Goal: Information Seeking & Learning: Learn about a topic

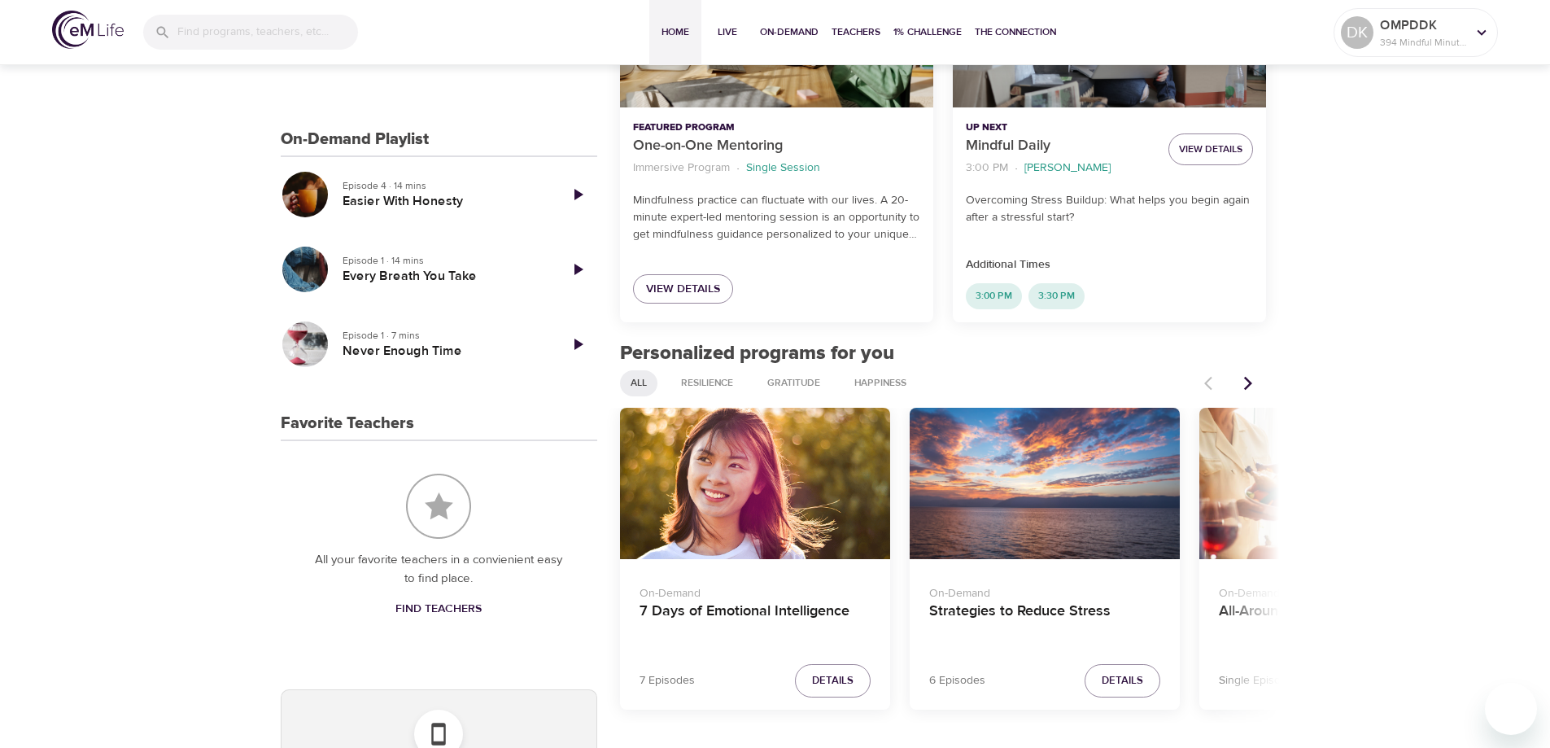
scroll to position [434, 0]
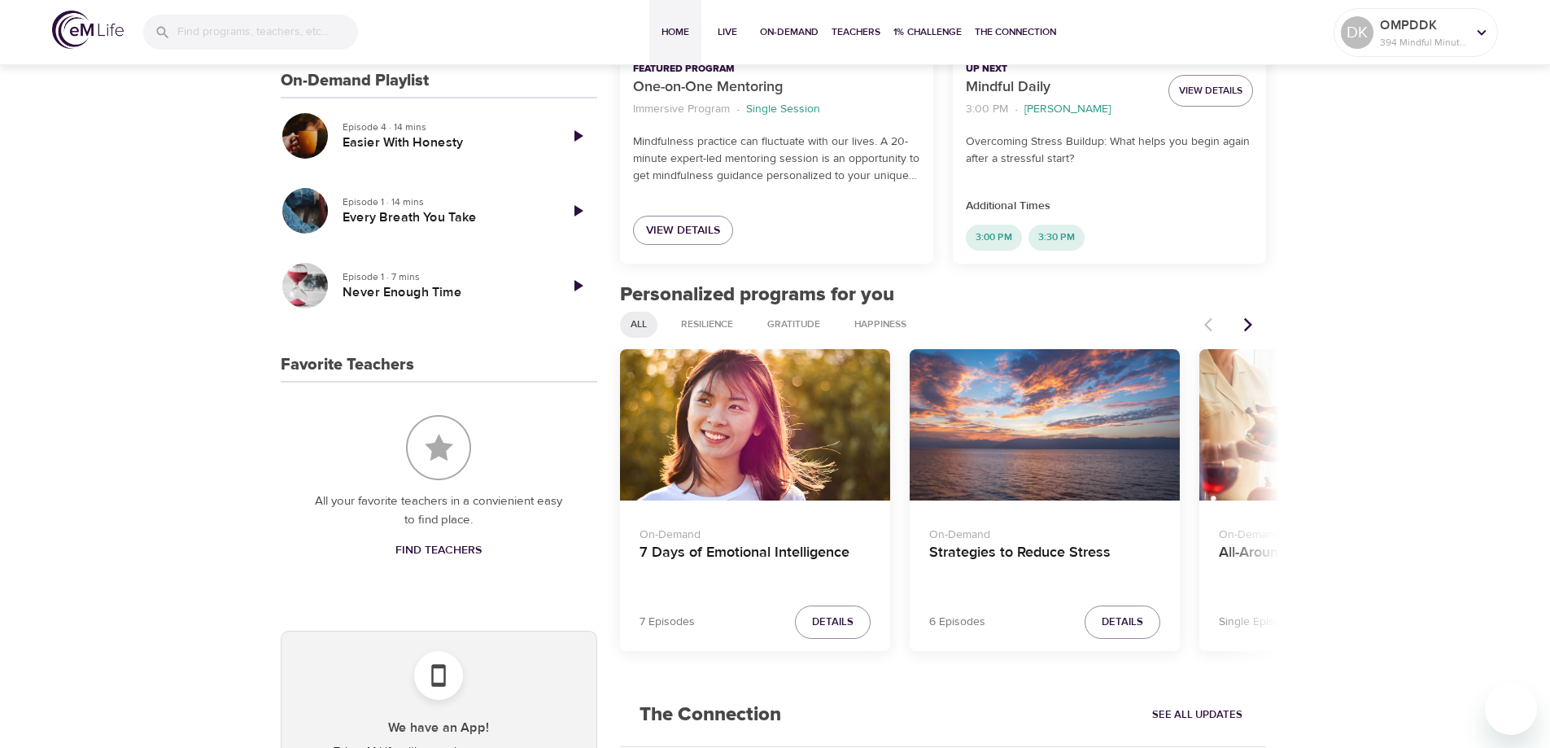
click at [1093, 421] on div "Strategies to Reduce Stress" at bounding box center [1045, 425] width 270 height 152
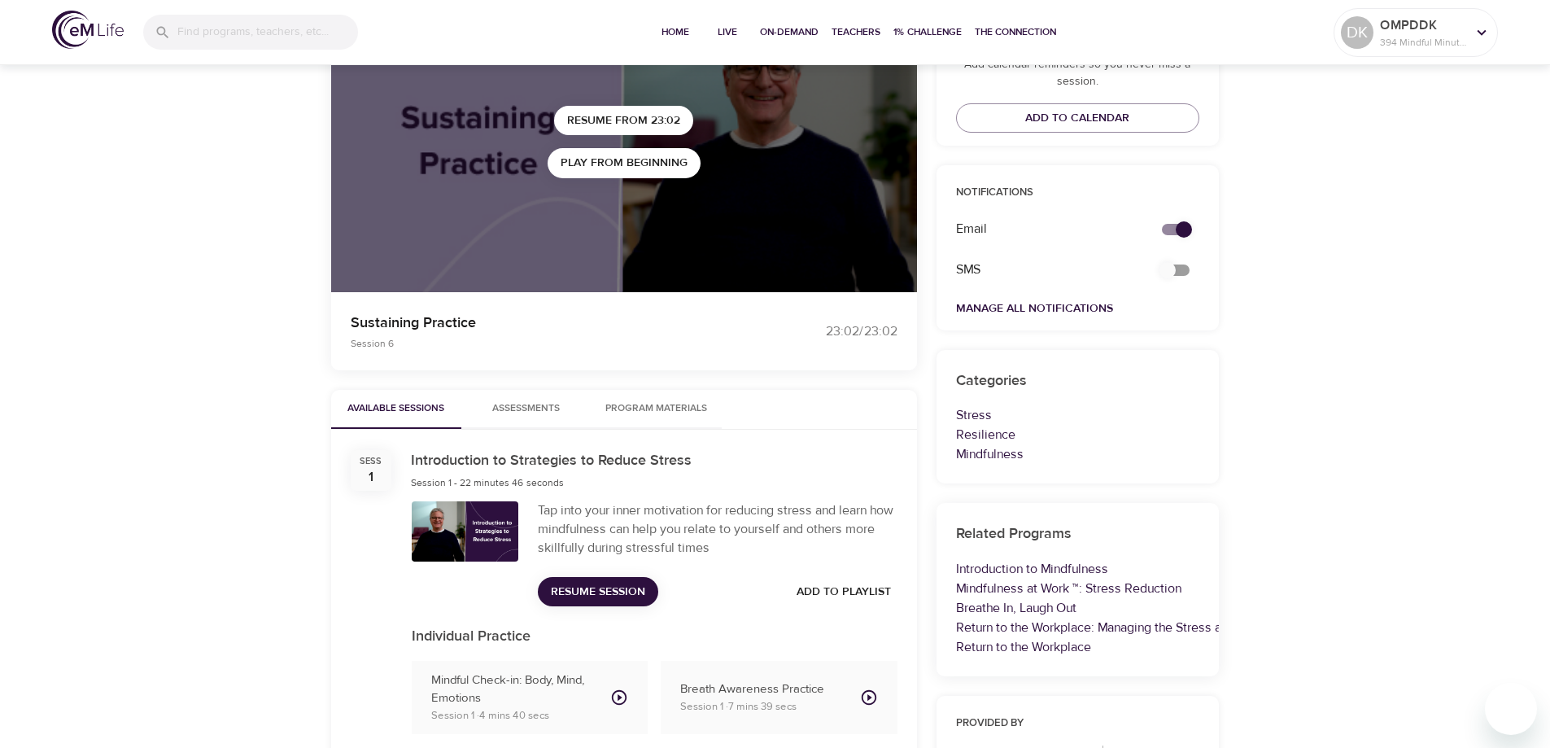
scroll to position [434, 0]
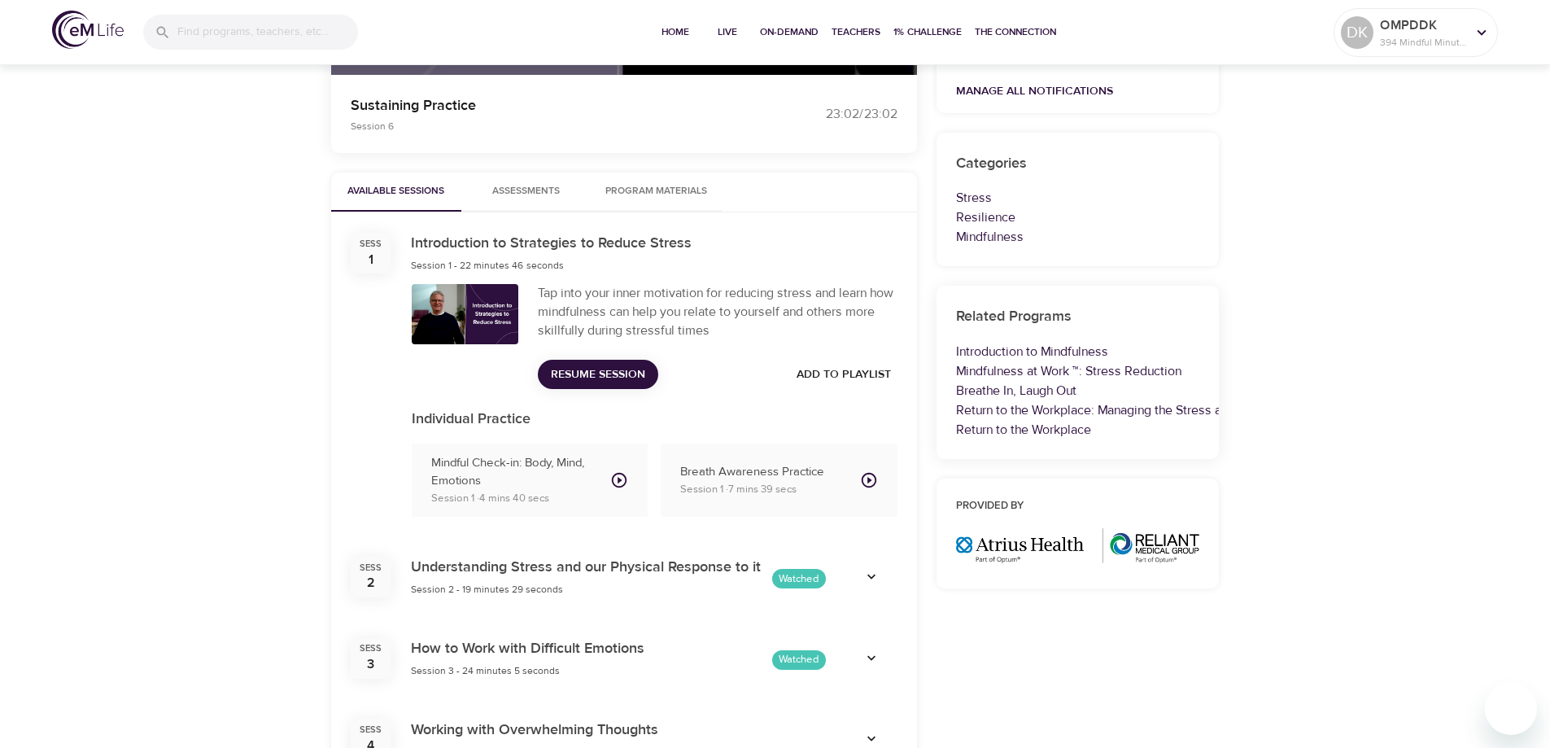
click at [378, 248] on div "Sess" at bounding box center [371, 244] width 22 height 13
click at [532, 246] on h6 "Introduction to Strategies to Reduce Stress" at bounding box center [551, 244] width 281 height 24
click at [614, 378] on span "Resume Session" at bounding box center [598, 375] width 94 height 20
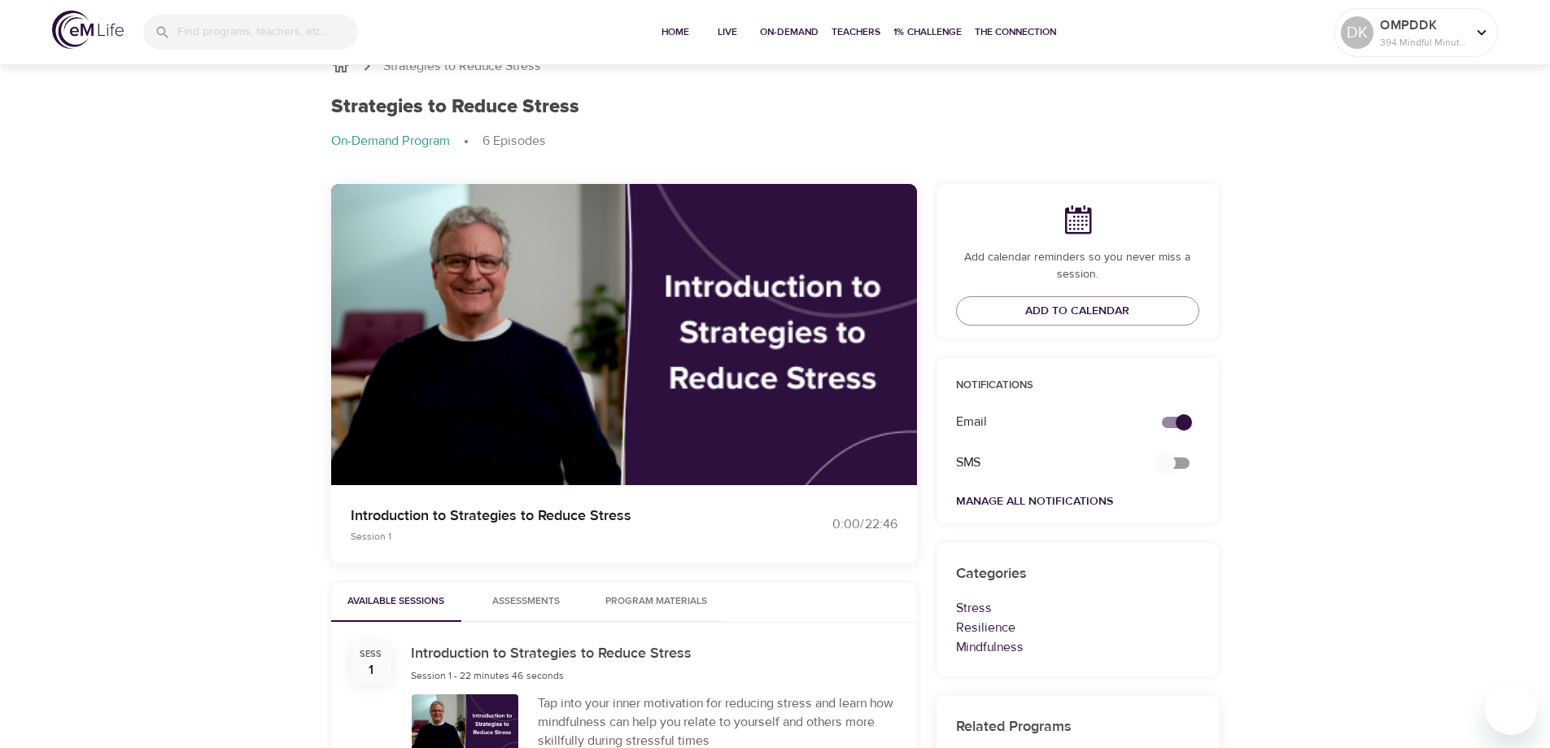
scroll to position [0, 0]
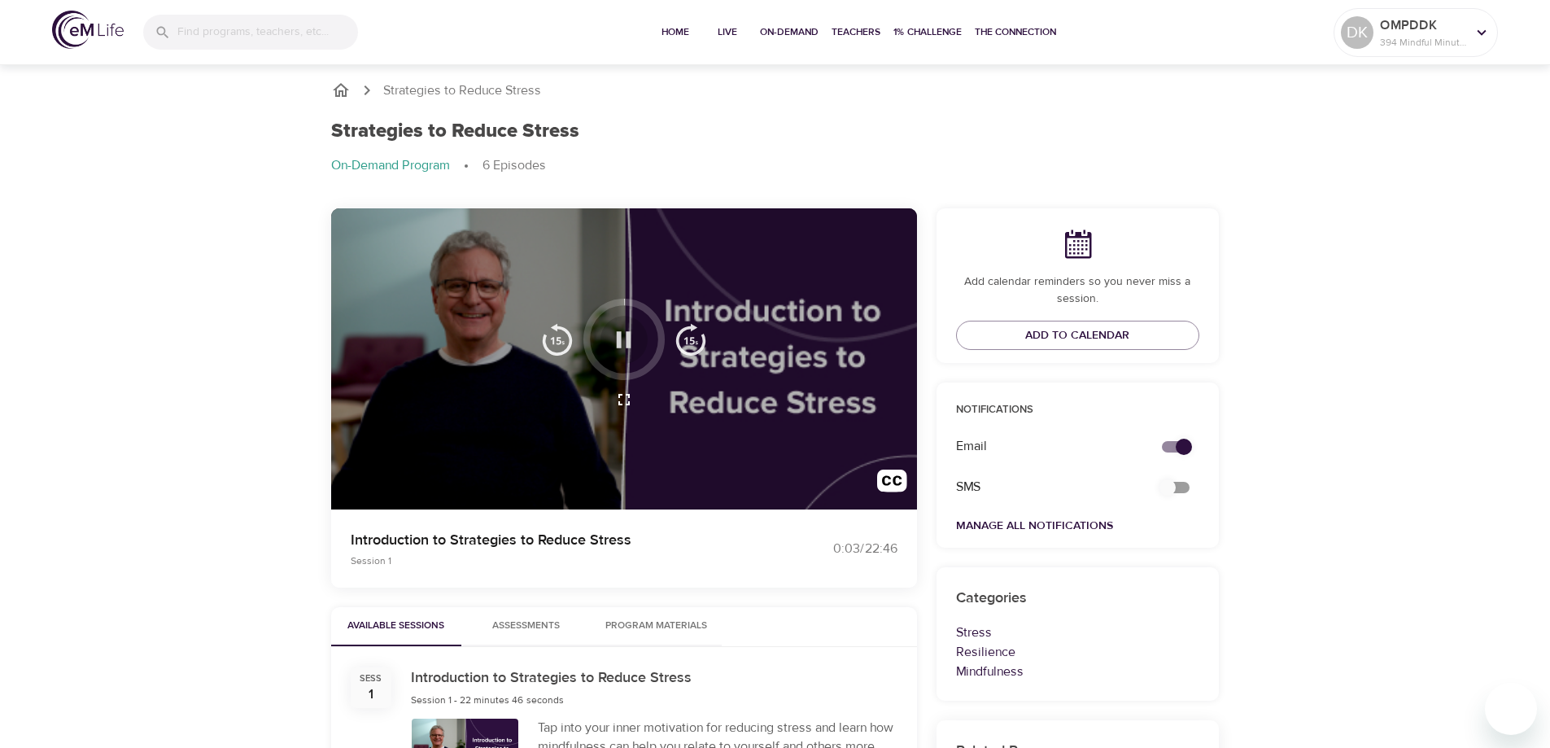
click at [623, 334] on icon "button" at bounding box center [623, 339] width 28 height 28
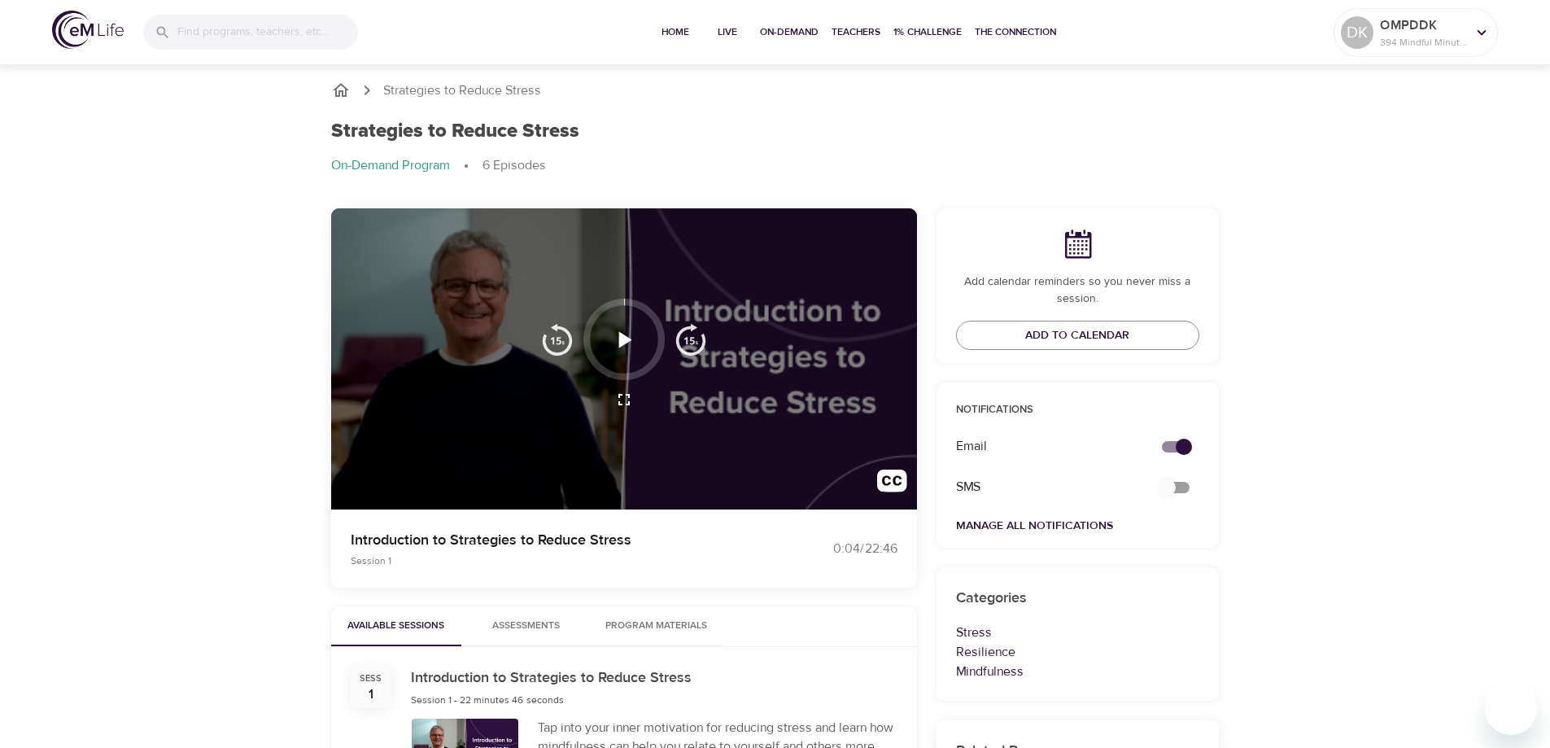
click at [561, 340] on img "button" at bounding box center [557, 339] width 33 height 33
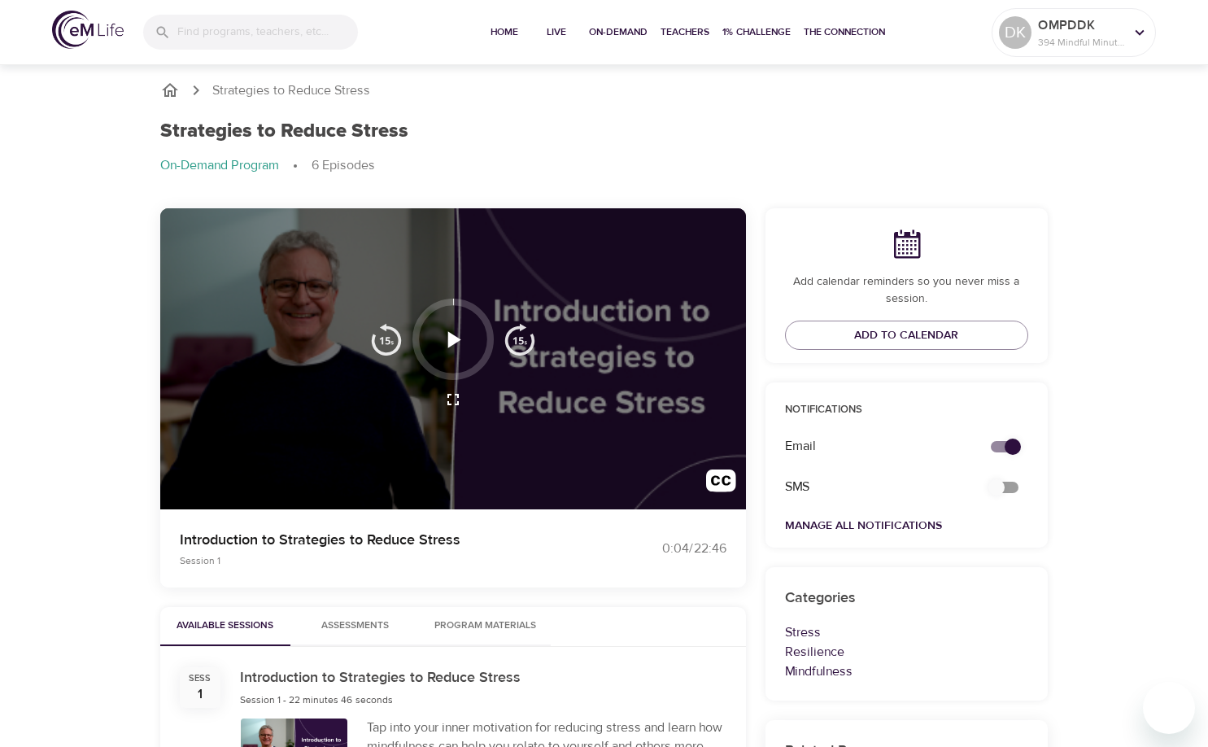
click at [461, 343] on icon "button" at bounding box center [453, 339] width 28 height 28
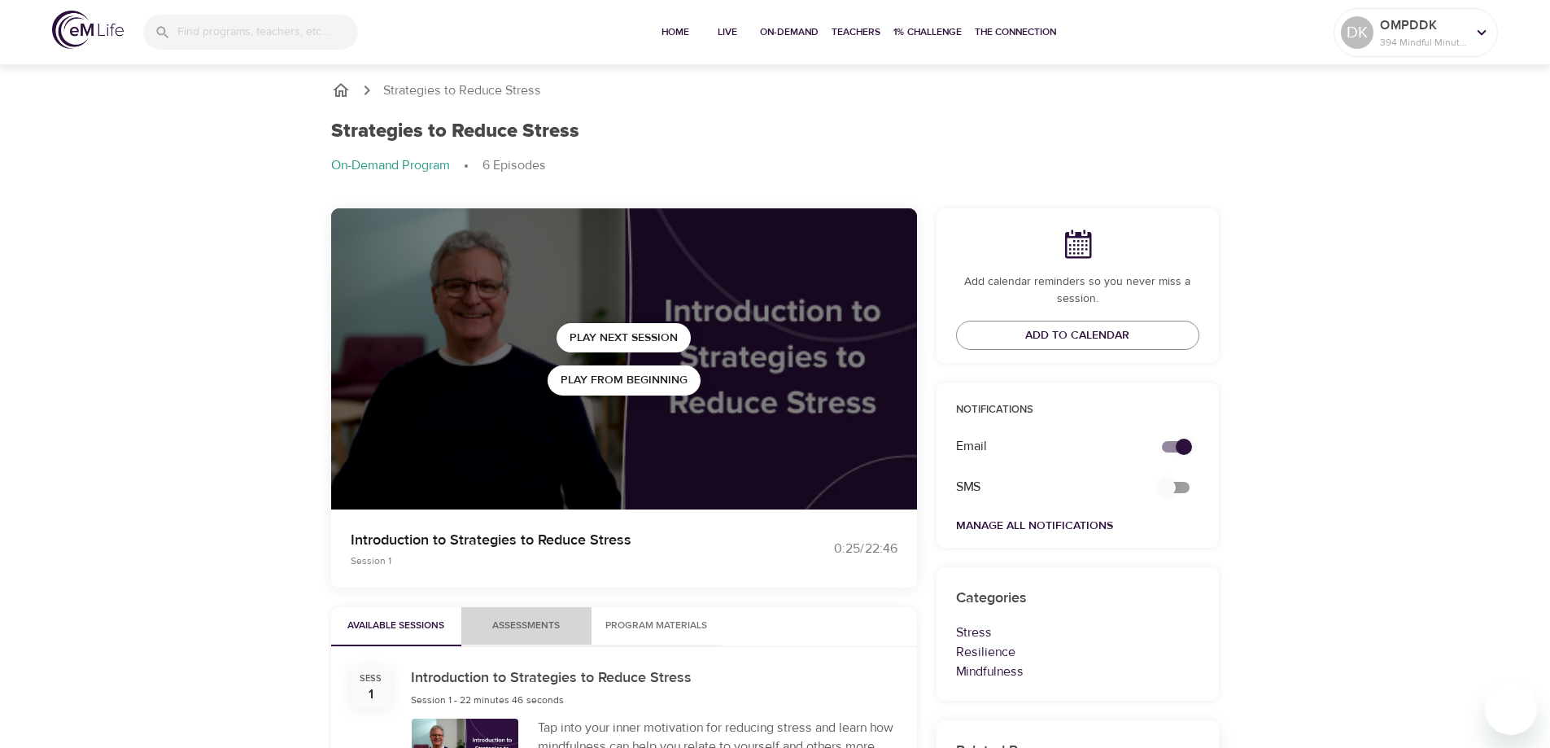
click at [533, 627] on span "Assessments 0" at bounding box center [526, 626] width 68 height 17
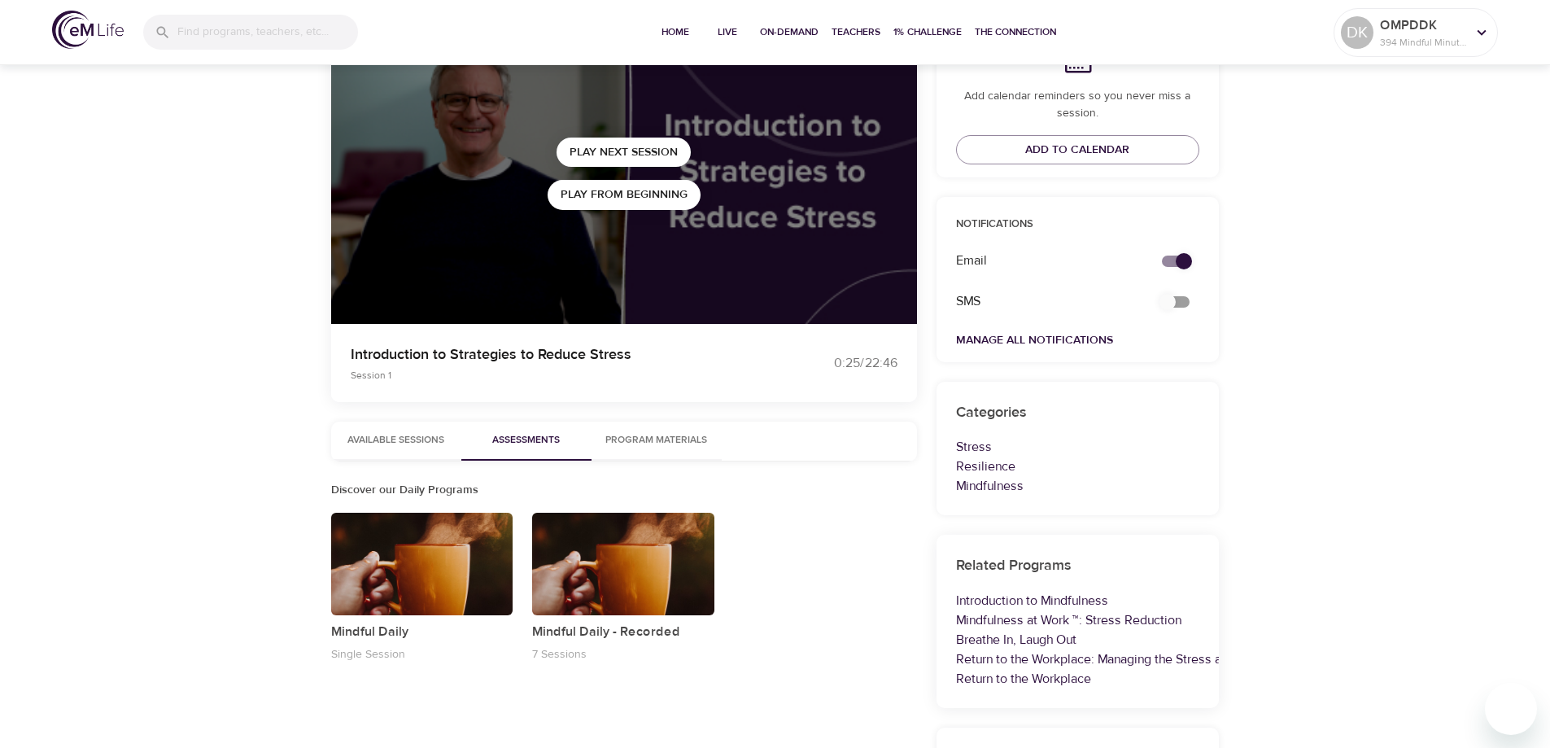
scroll to position [217, 0]
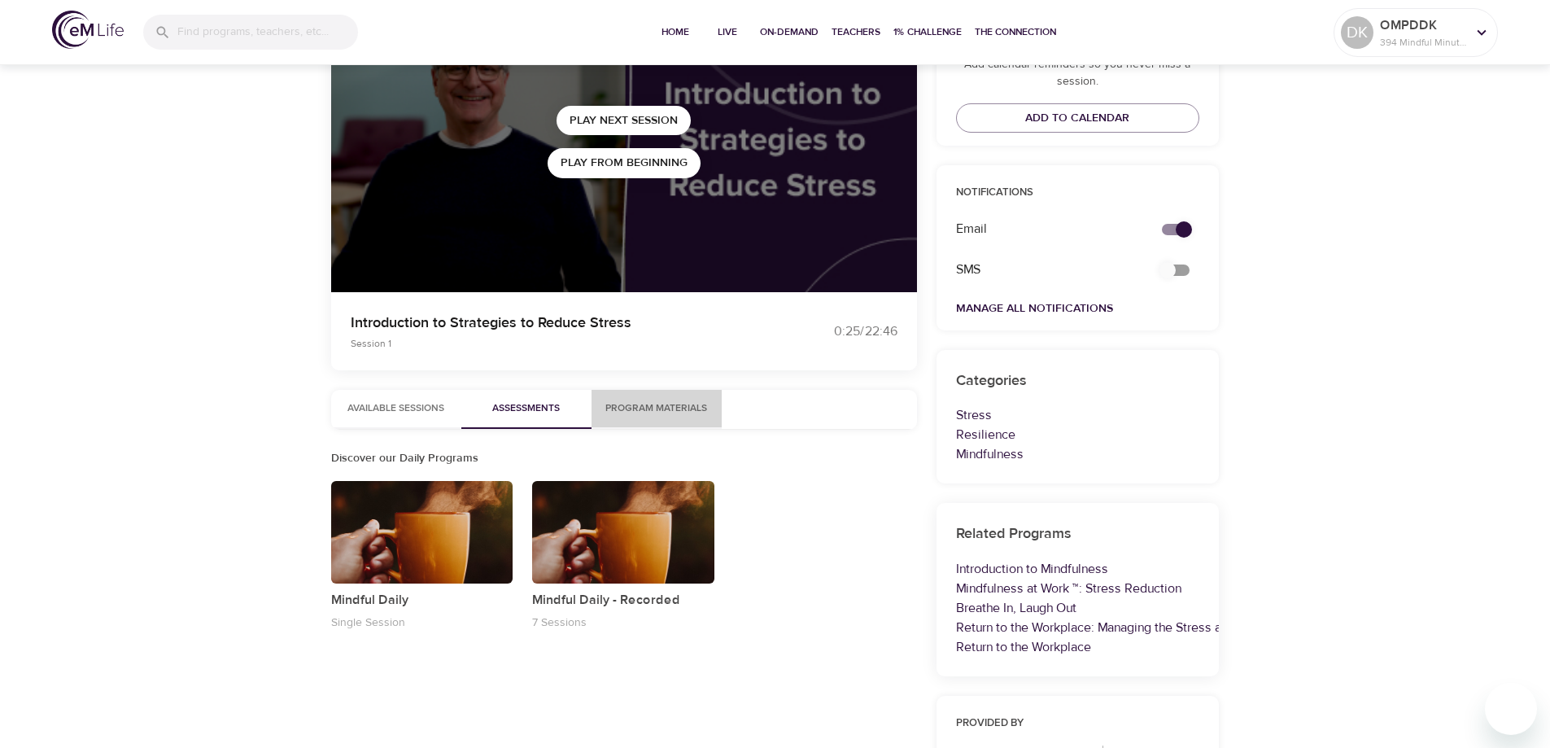
click at [647, 407] on span "Program Materials" at bounding box center [656, 408] width 111 height 17
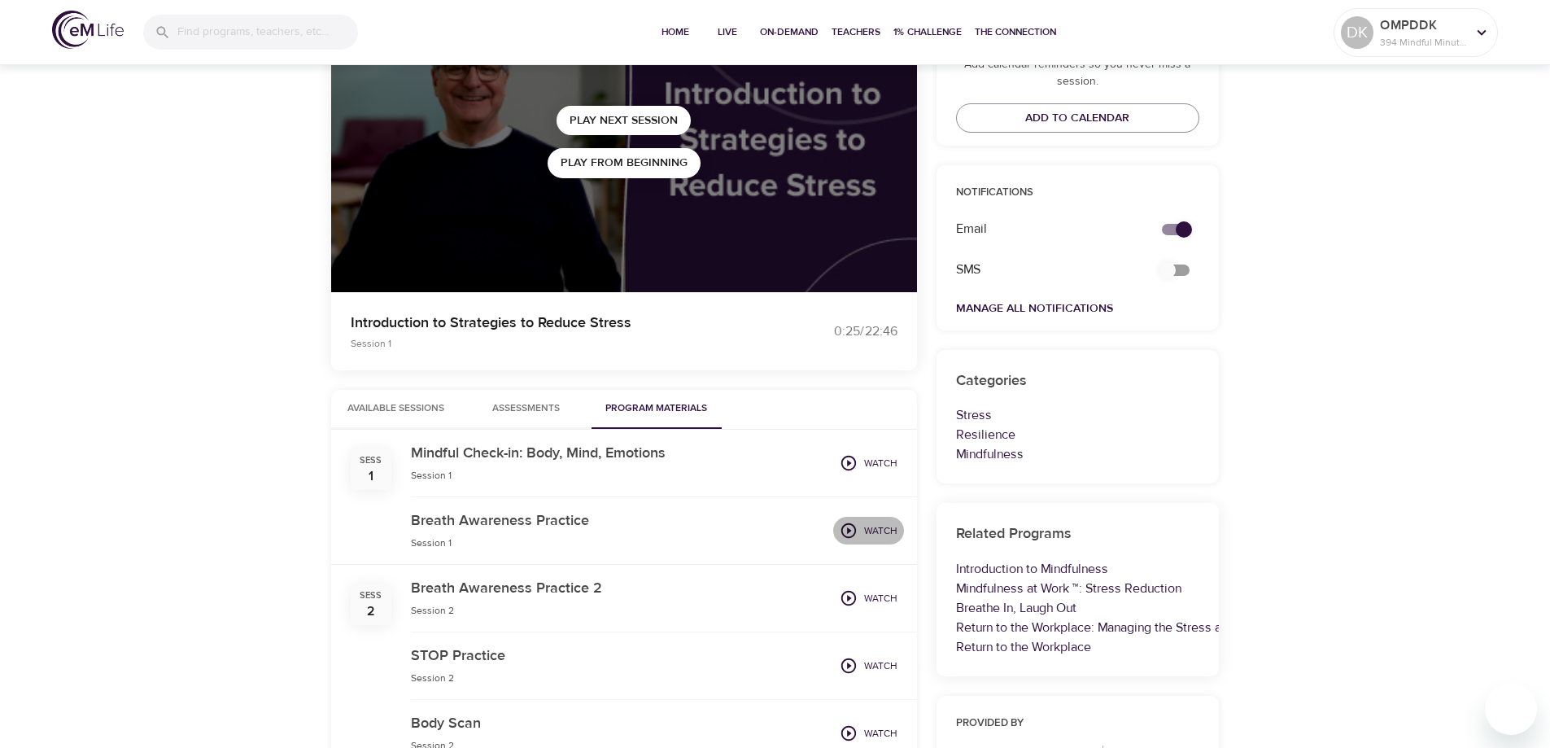
click at [849, 532] on icon "button" at bounding box center [848, 530] width 15 height 15
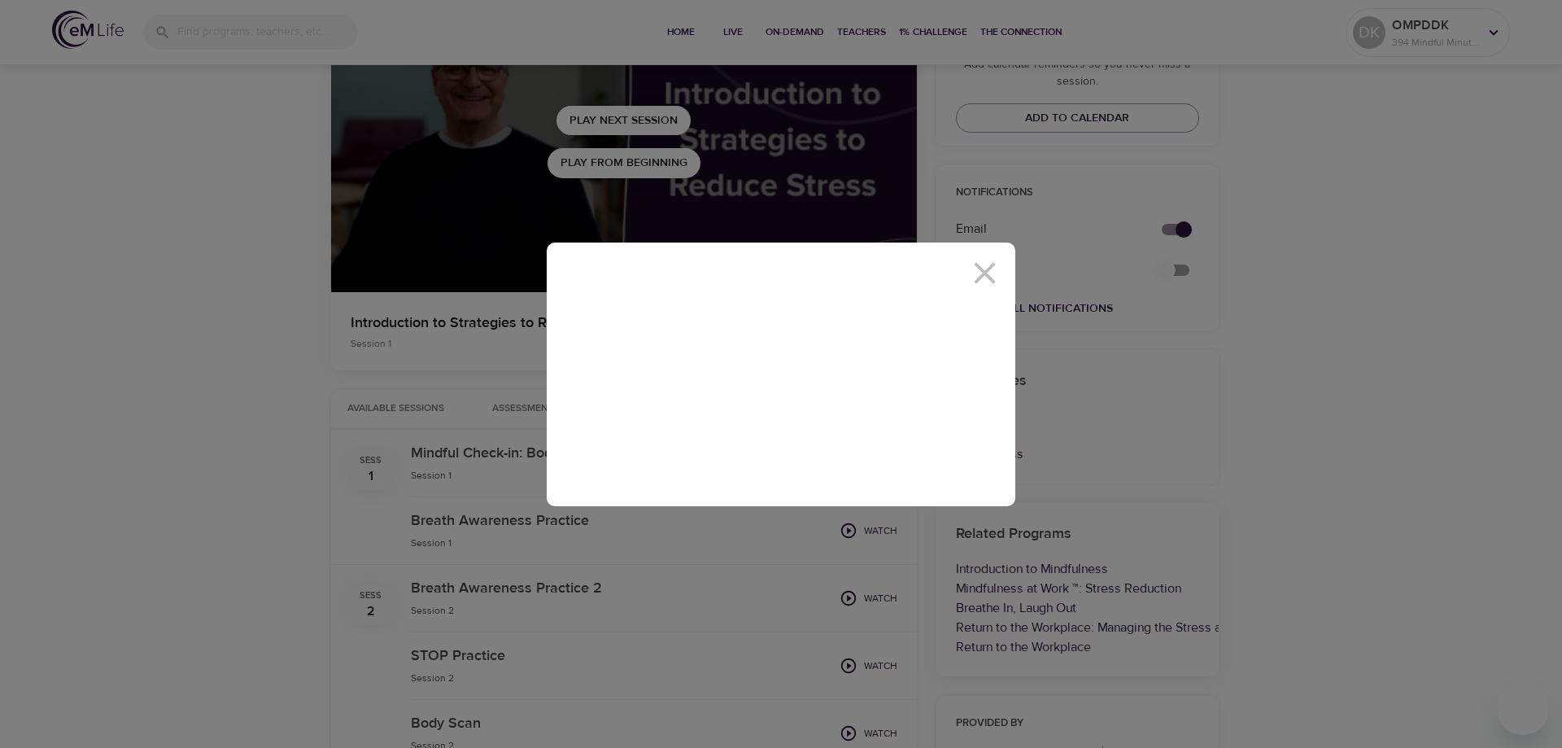
drag, startPoint x: 1473, startPoint y: 154, endPoint x: 1480, endPoint y: 147, distance: 9.8
click at [1476, 151] on div at bounding box center [781, 374] width 1562 height 748
click at [987, 270] on icon at bounding box center [984, 272] width 21 height 21
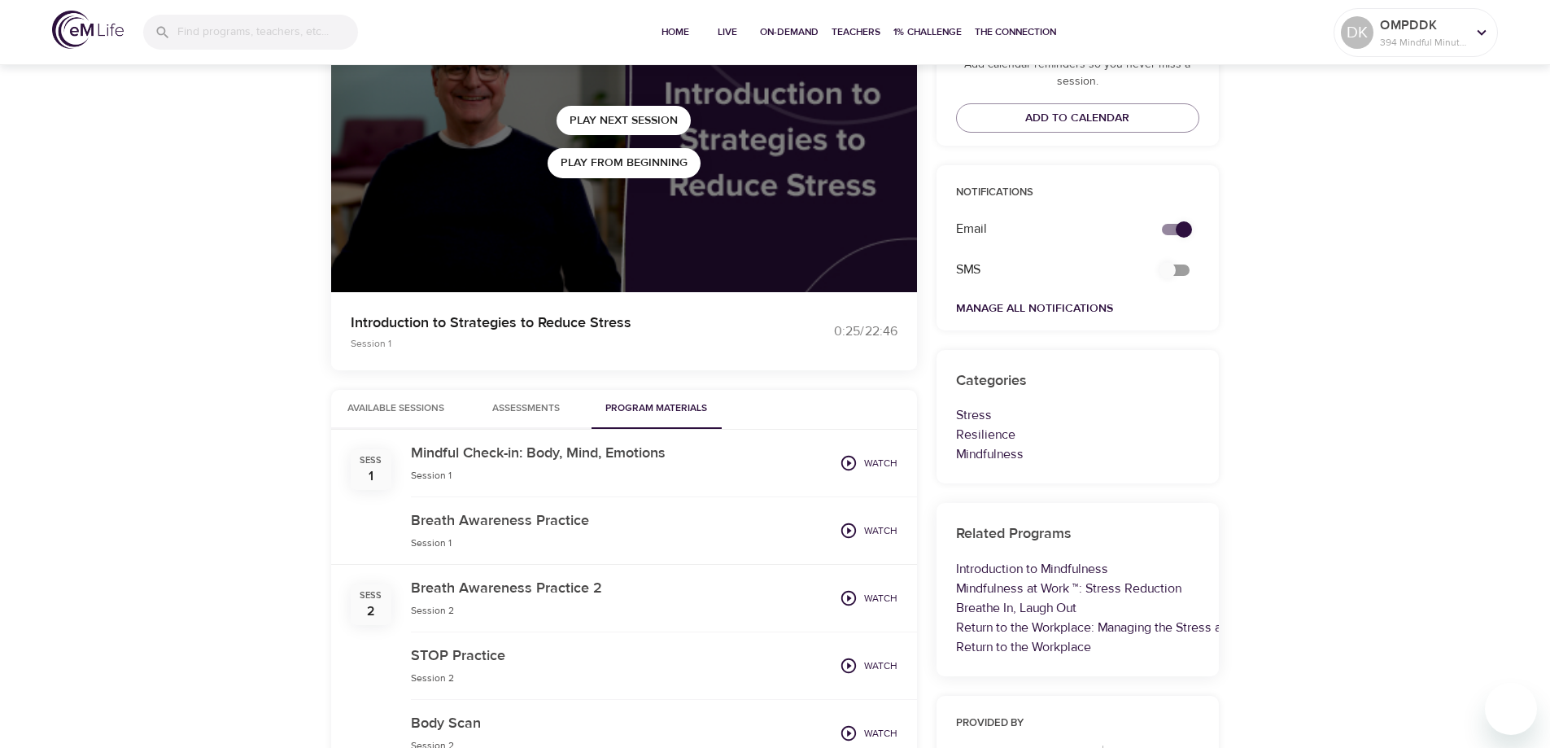
click at [852, 596] on icon "button" at bounding box center [849, 598] width 18 height 18
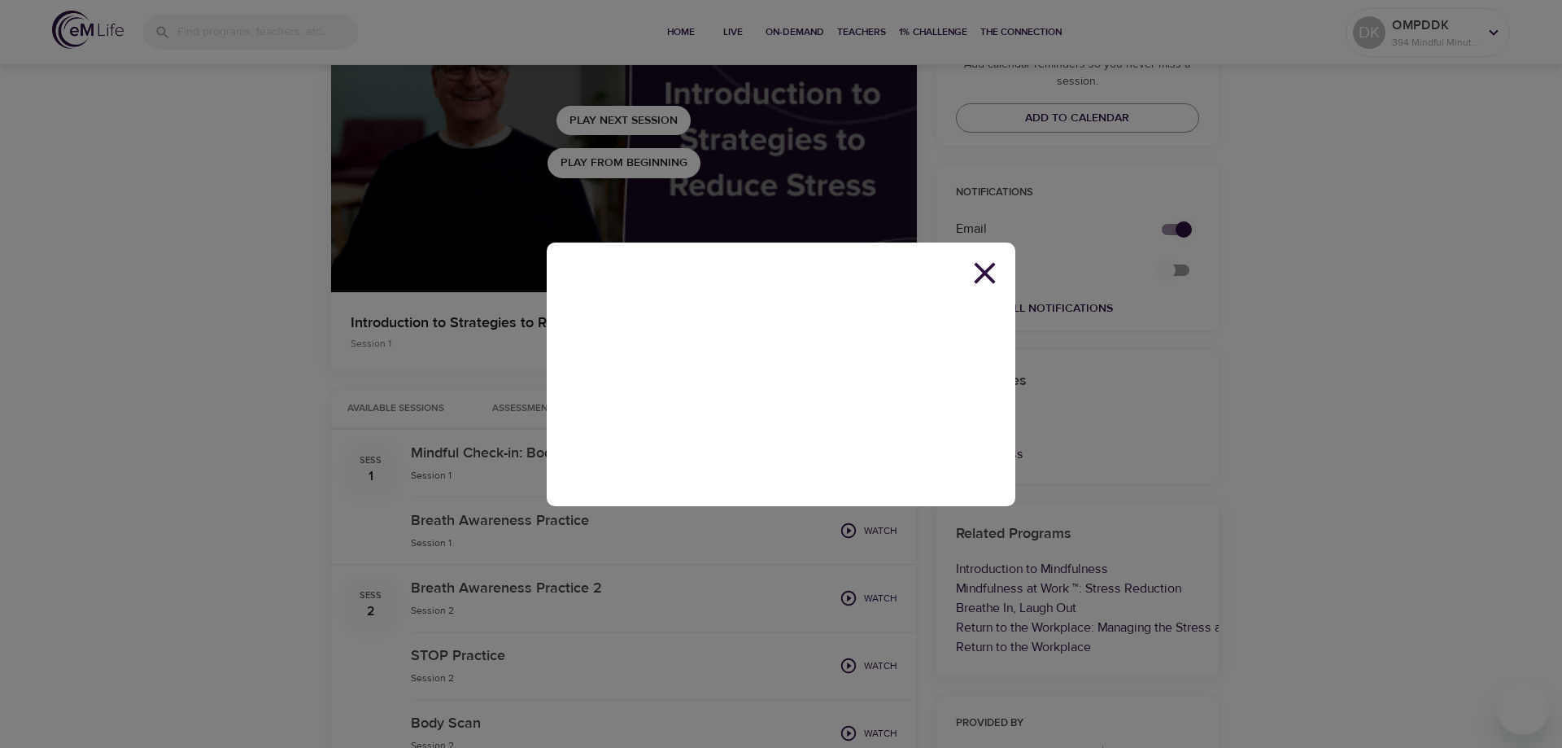
click at [989, 269] on icon at bounding box center [984, 272] width 21 height 21
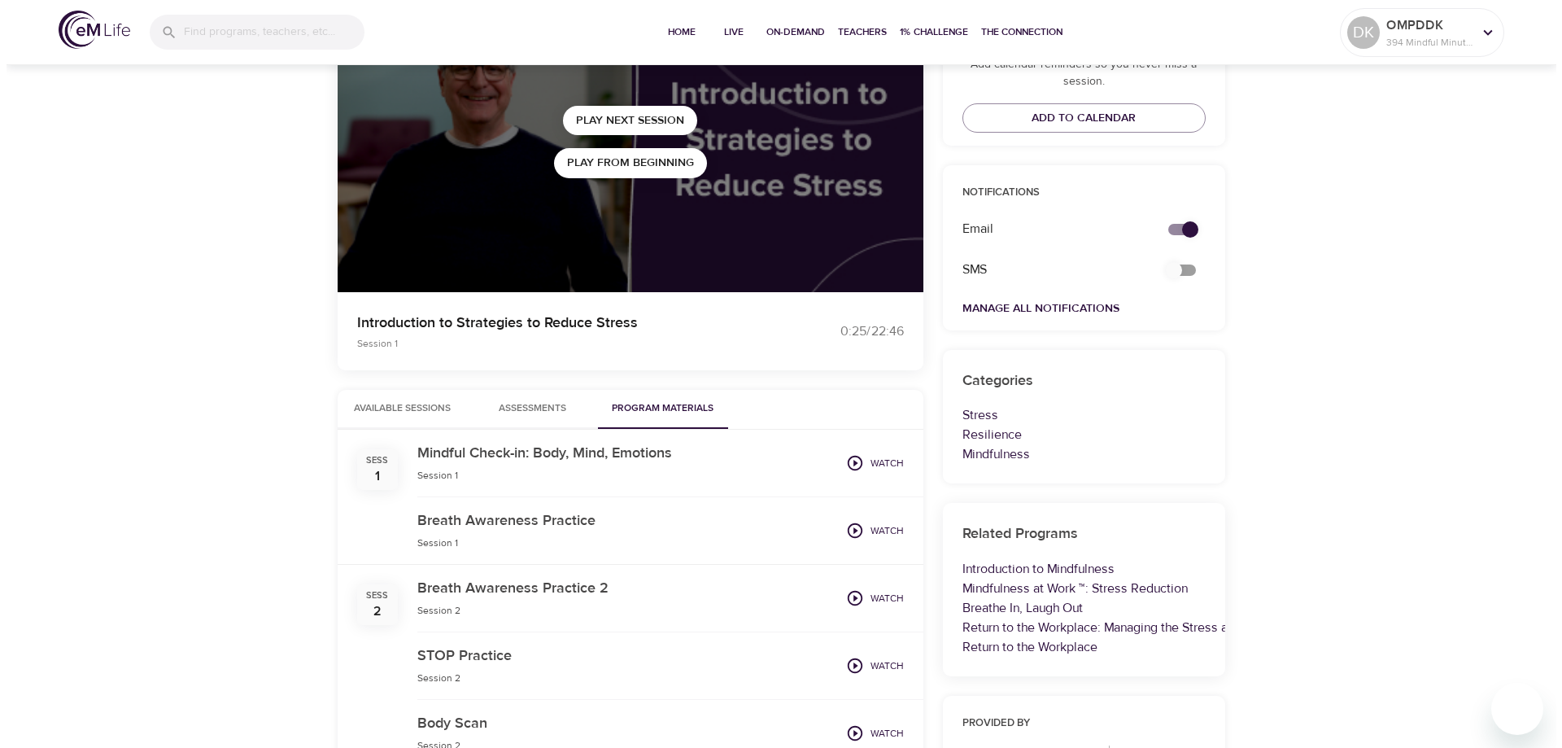
scroll to position [434, 0]
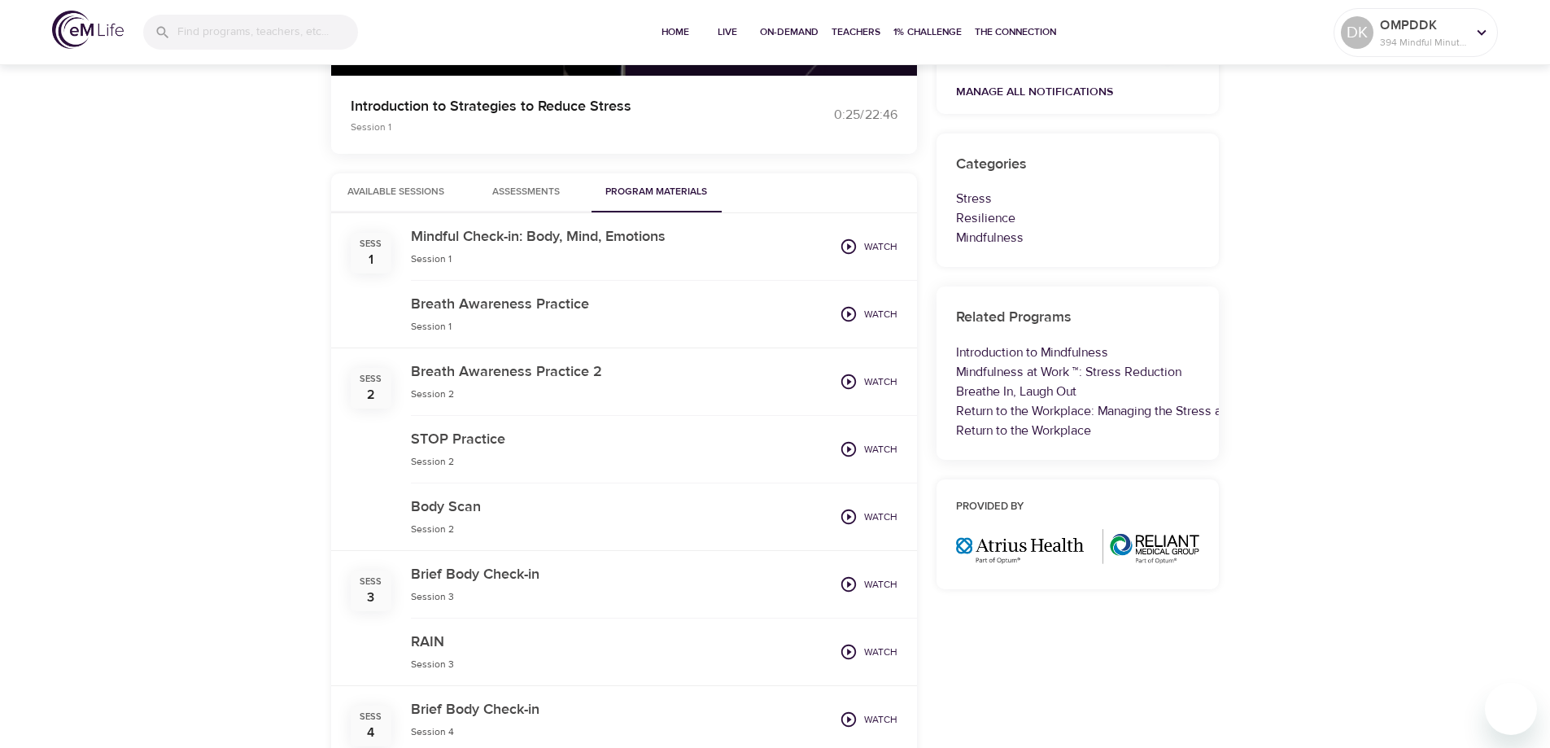
click at [847, 451] on icon "button" at bounding box center [849, 449] width 18 height 18
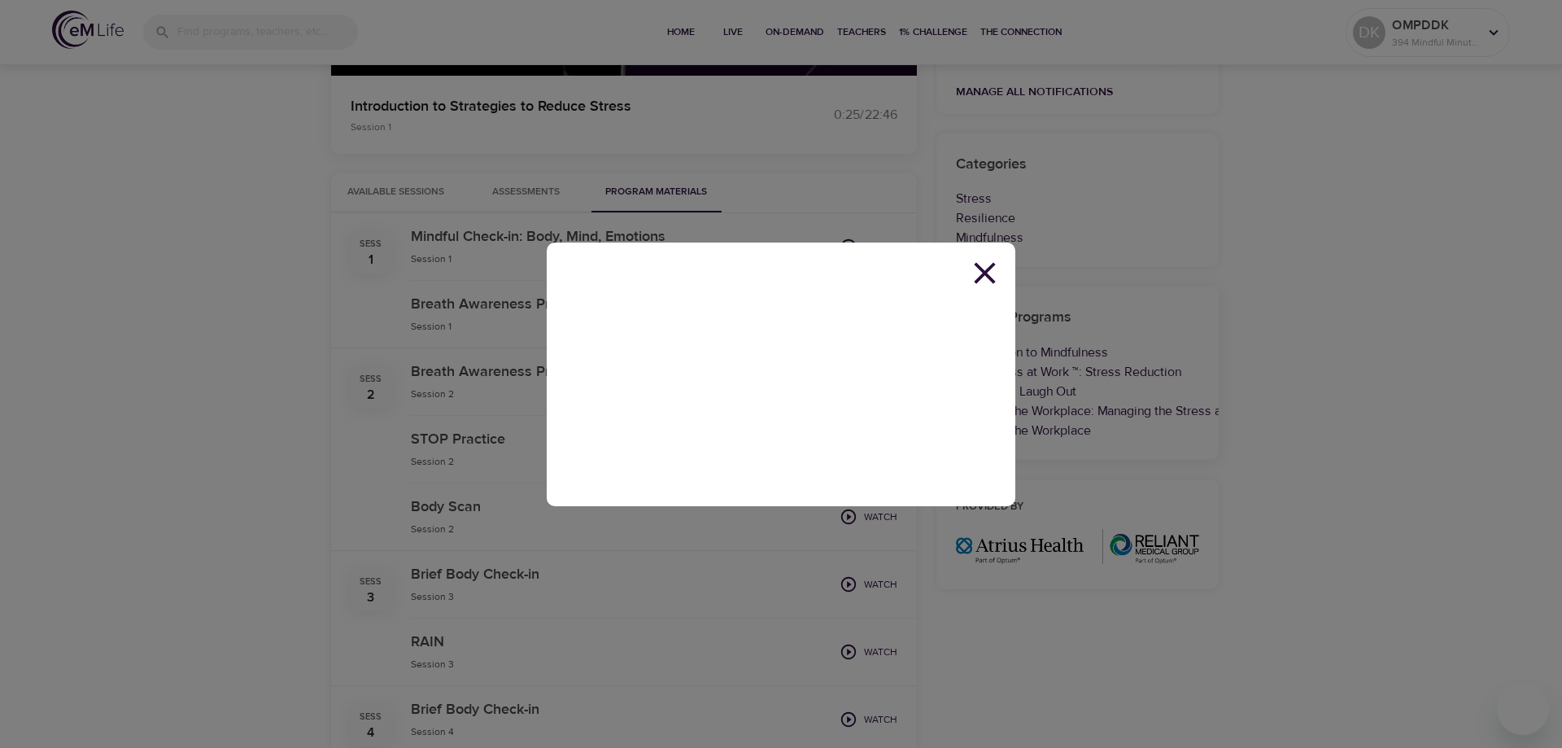
click at [985, 277] on icon at bounding box center [985, 273] width 37 height 37
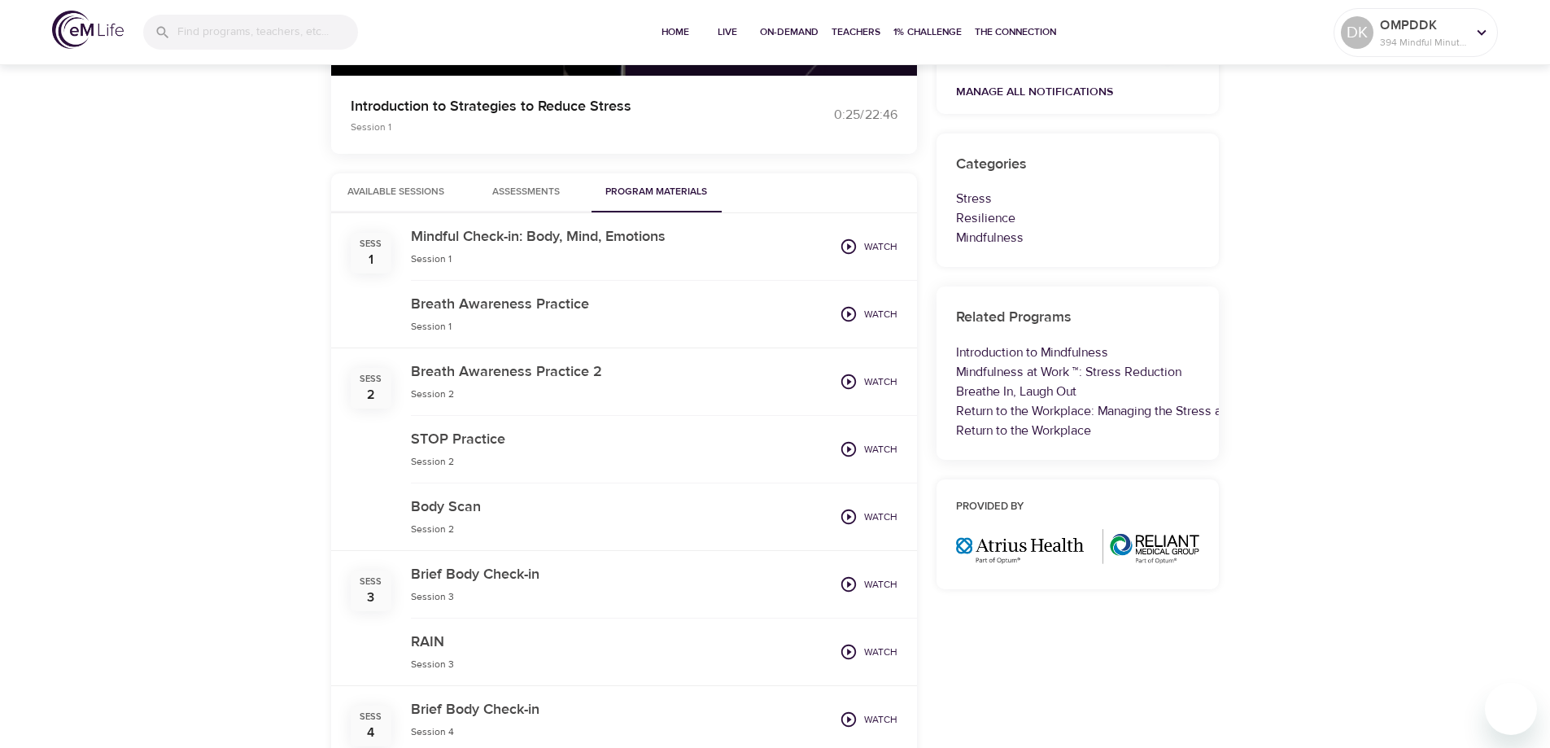
click at [848, 513] on icon "button" at bounding box center [849, 517] width 18 height 18
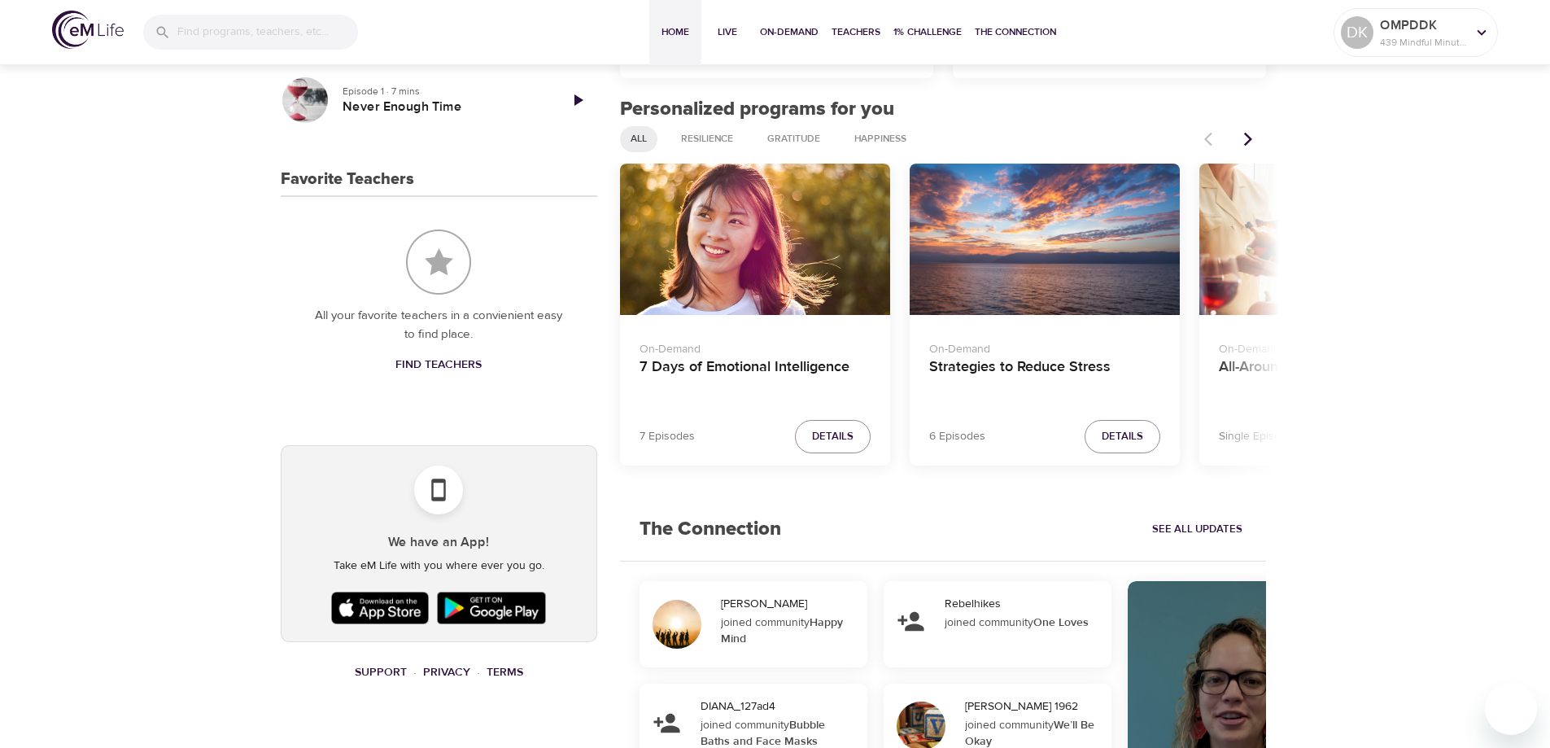
scroll to position [651, 0]
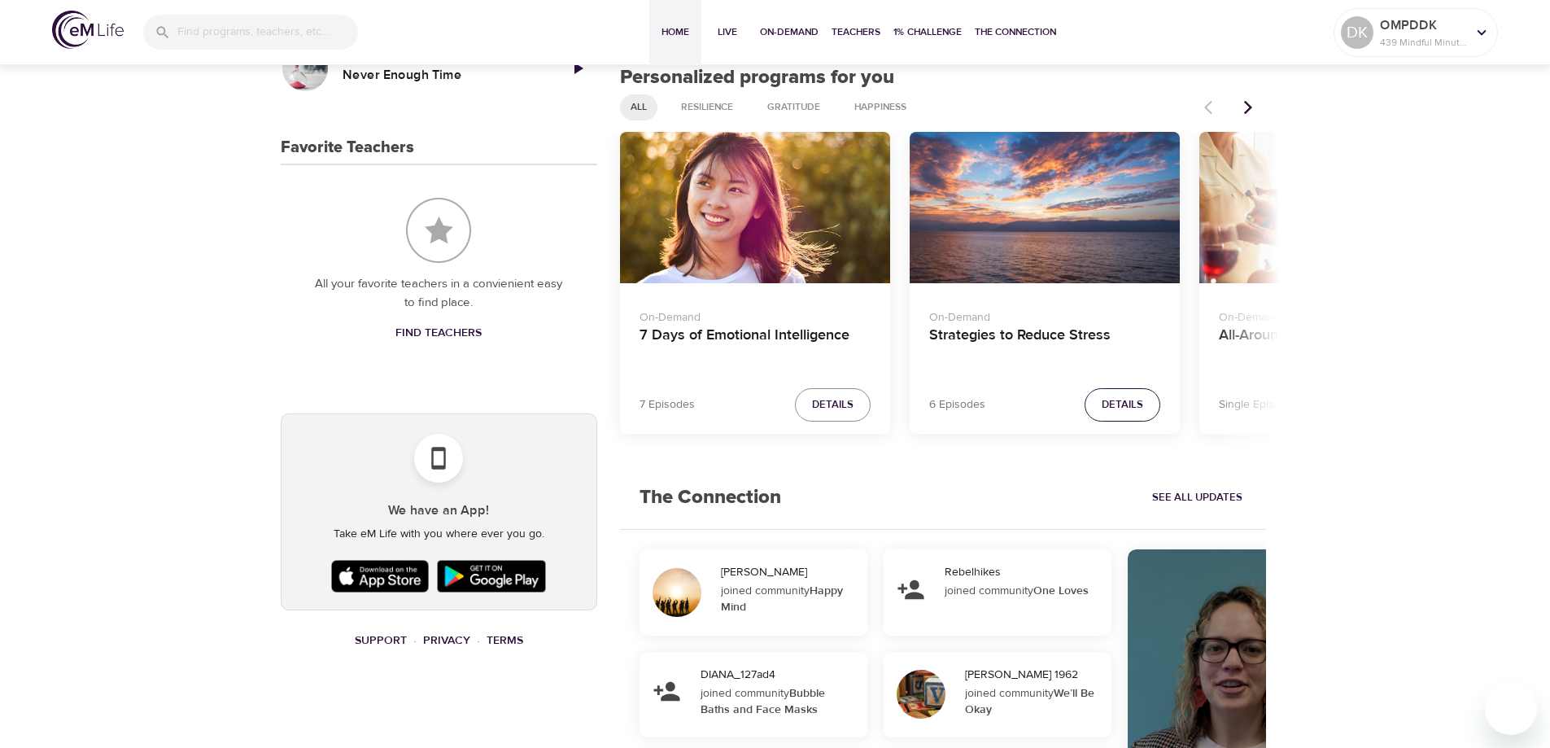
click at [1131, 400] on span "Details" at bounding box center [1122, 404] width 41 height 19
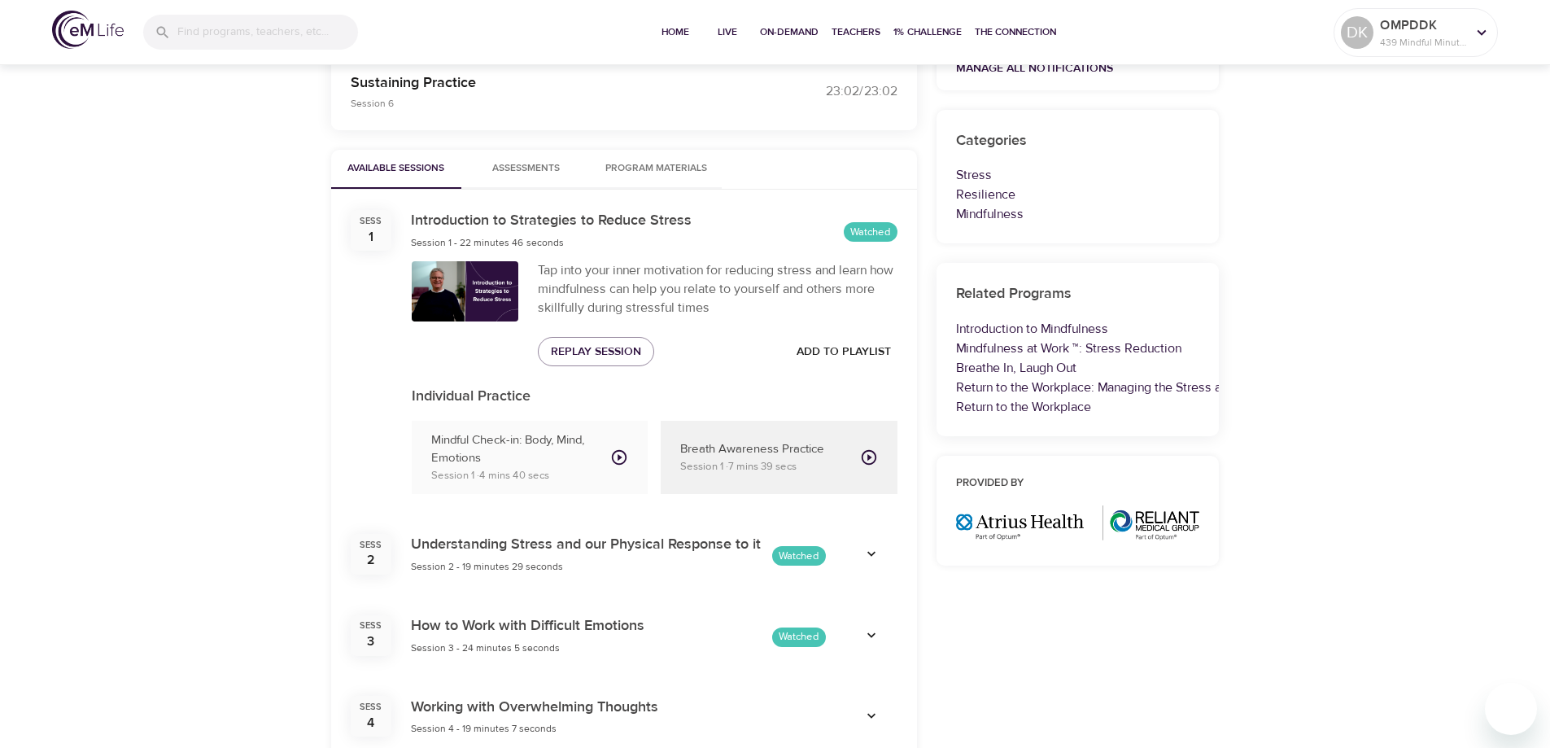
scroll to position [434, 0]
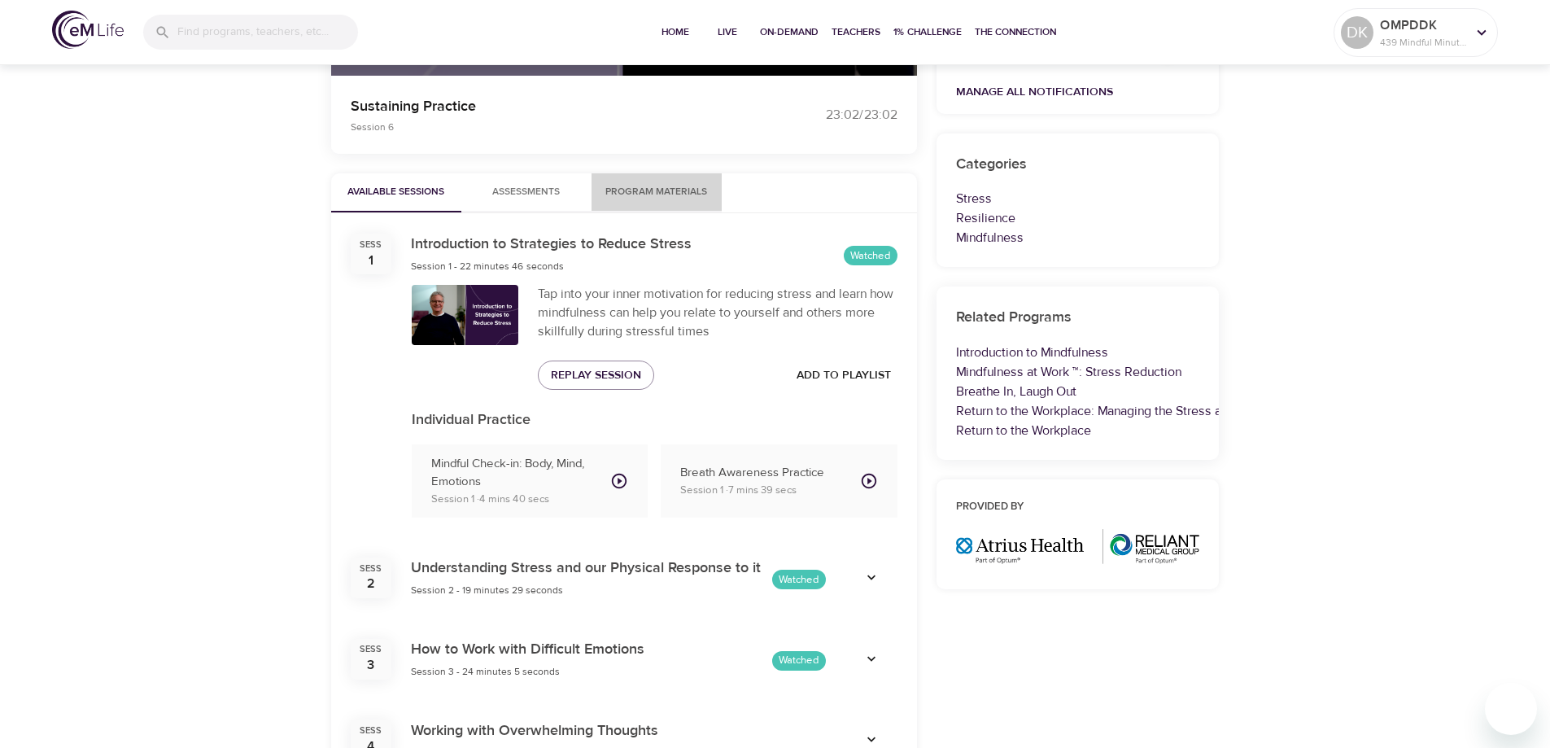
click at [650, 198] on span "Program Materials" at bounding box center [656, 192] width 111 height 17
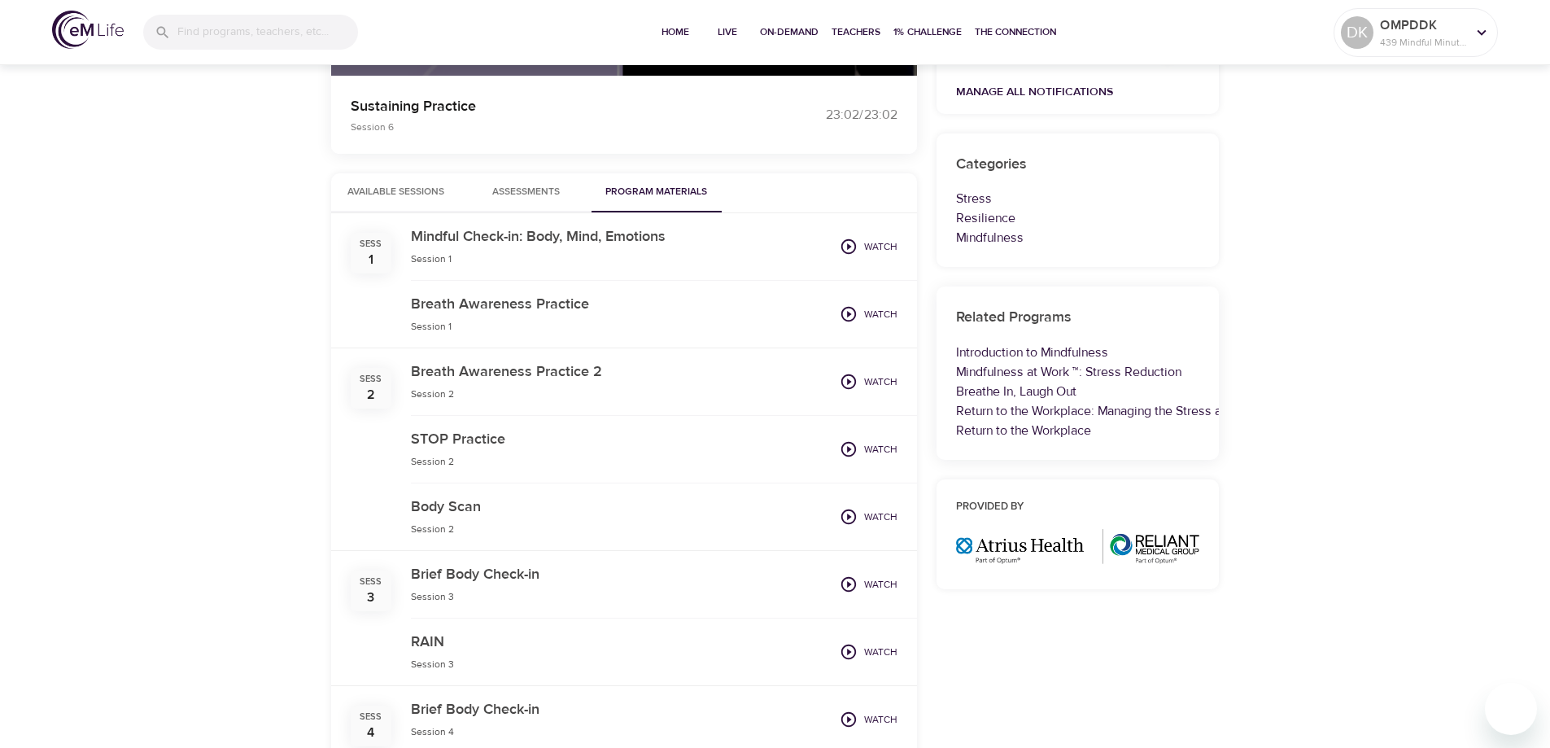
scroll to position [651, 0]
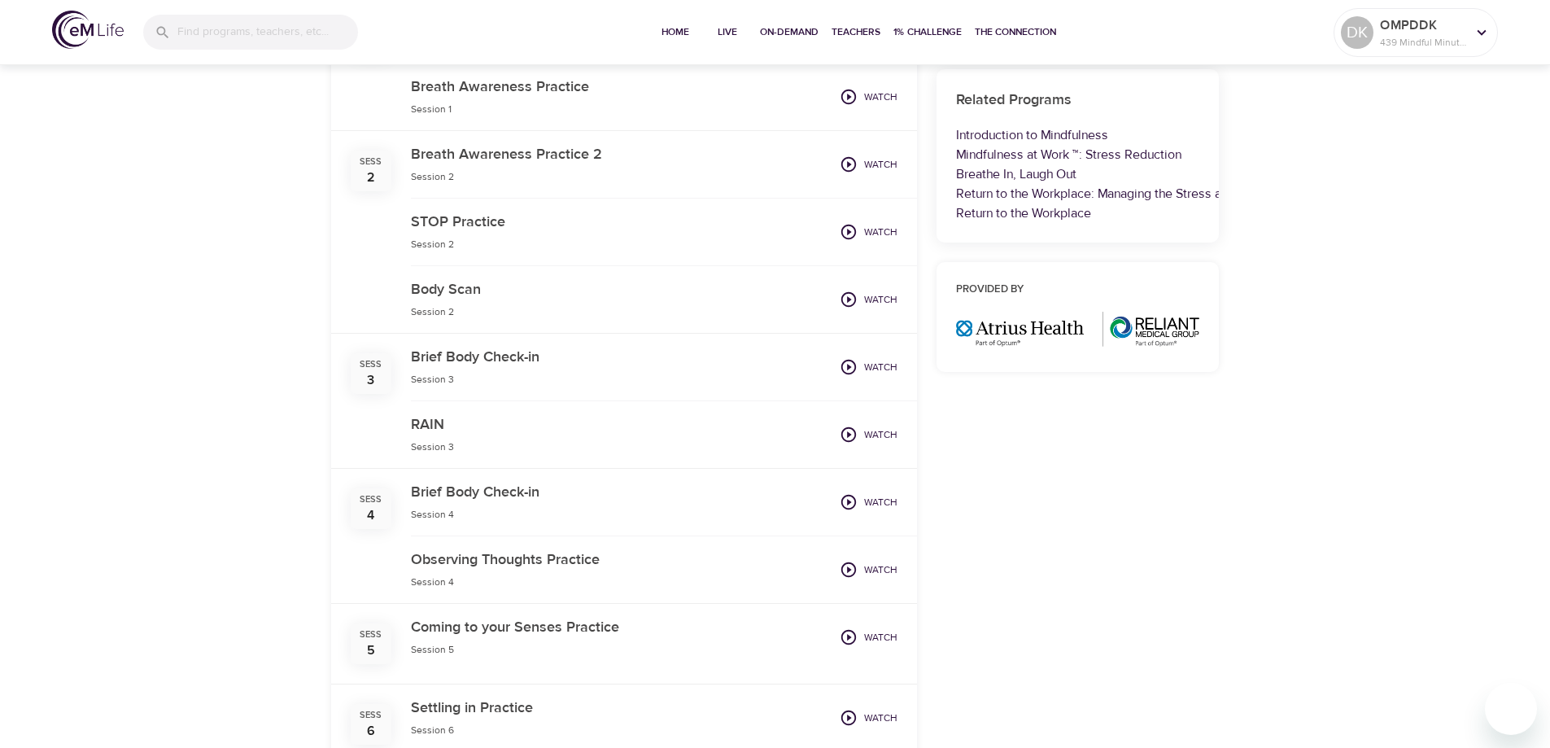
click at [1267, 701] on div "Strategies to Reduce Stress Strategies to Reduce Stress On-Demand Program 6 Epi…" at bounding box center [775, 238] width 1550 height 1657
click at [850, 301] on icon "button" at bounding box center [849, 299] width 18 height 18
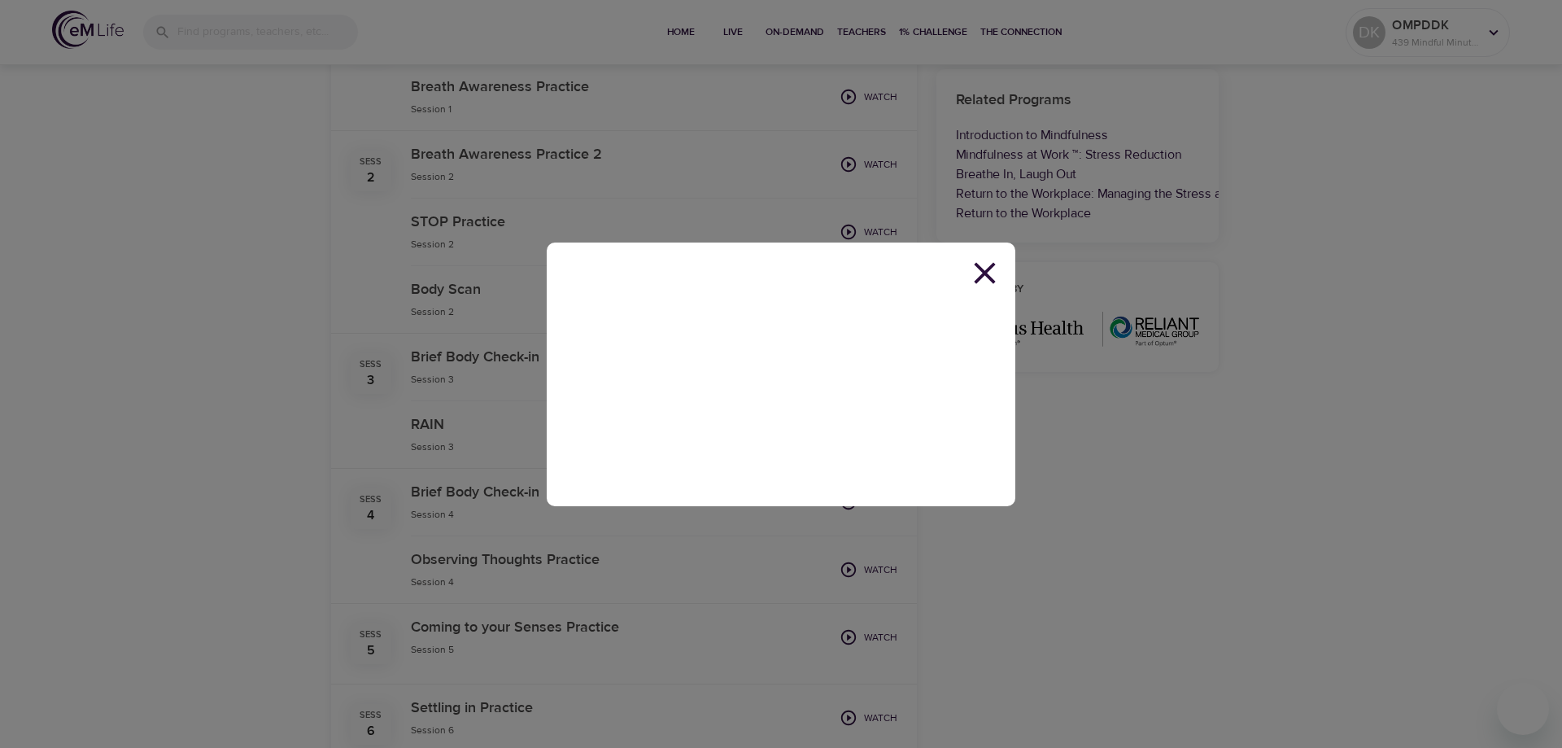
click at [988, 271] on icon at bounding box center [984, 272] width 21 height 21
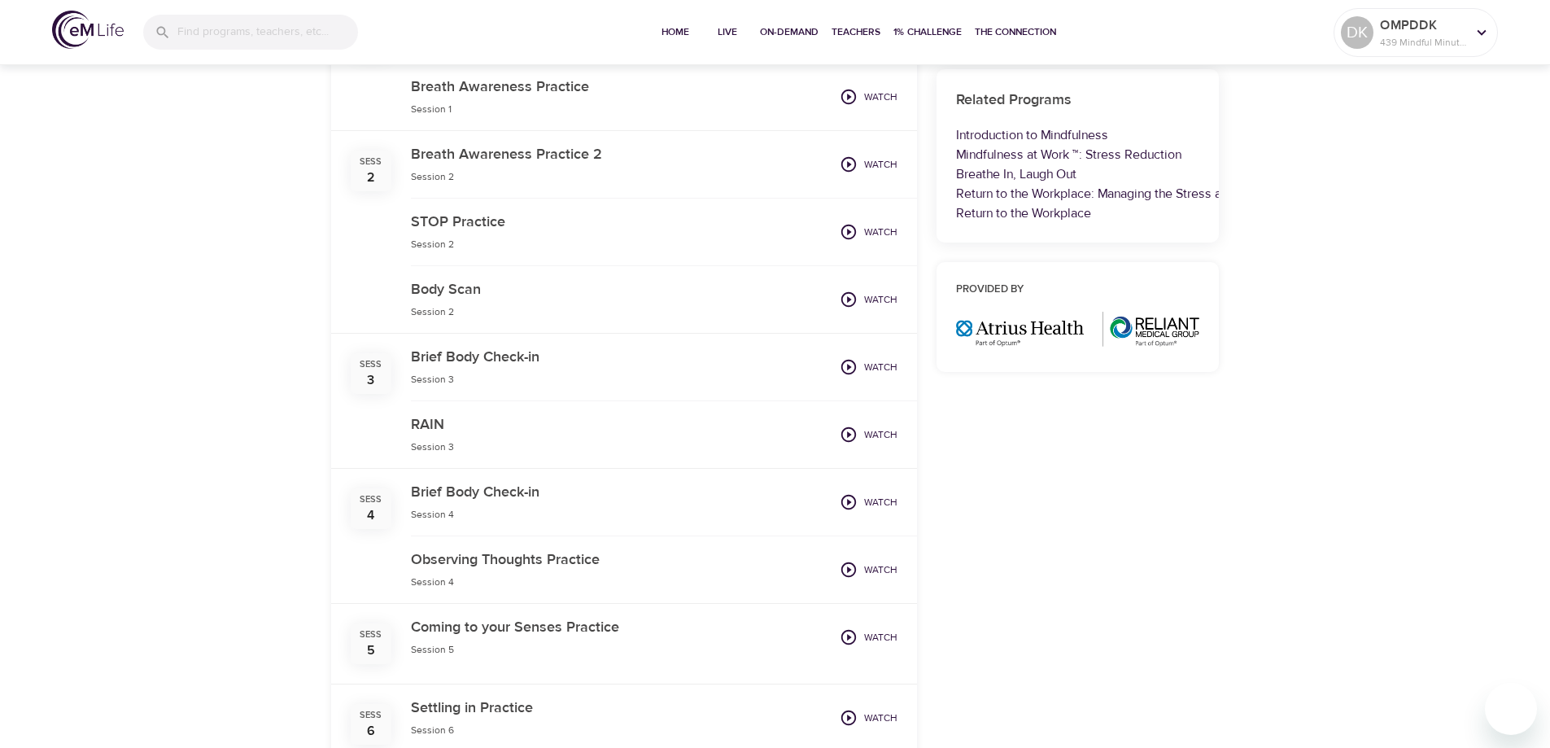
click at [848, 364] on icon "button" at bounding box center [849, 367] width 18 height 18
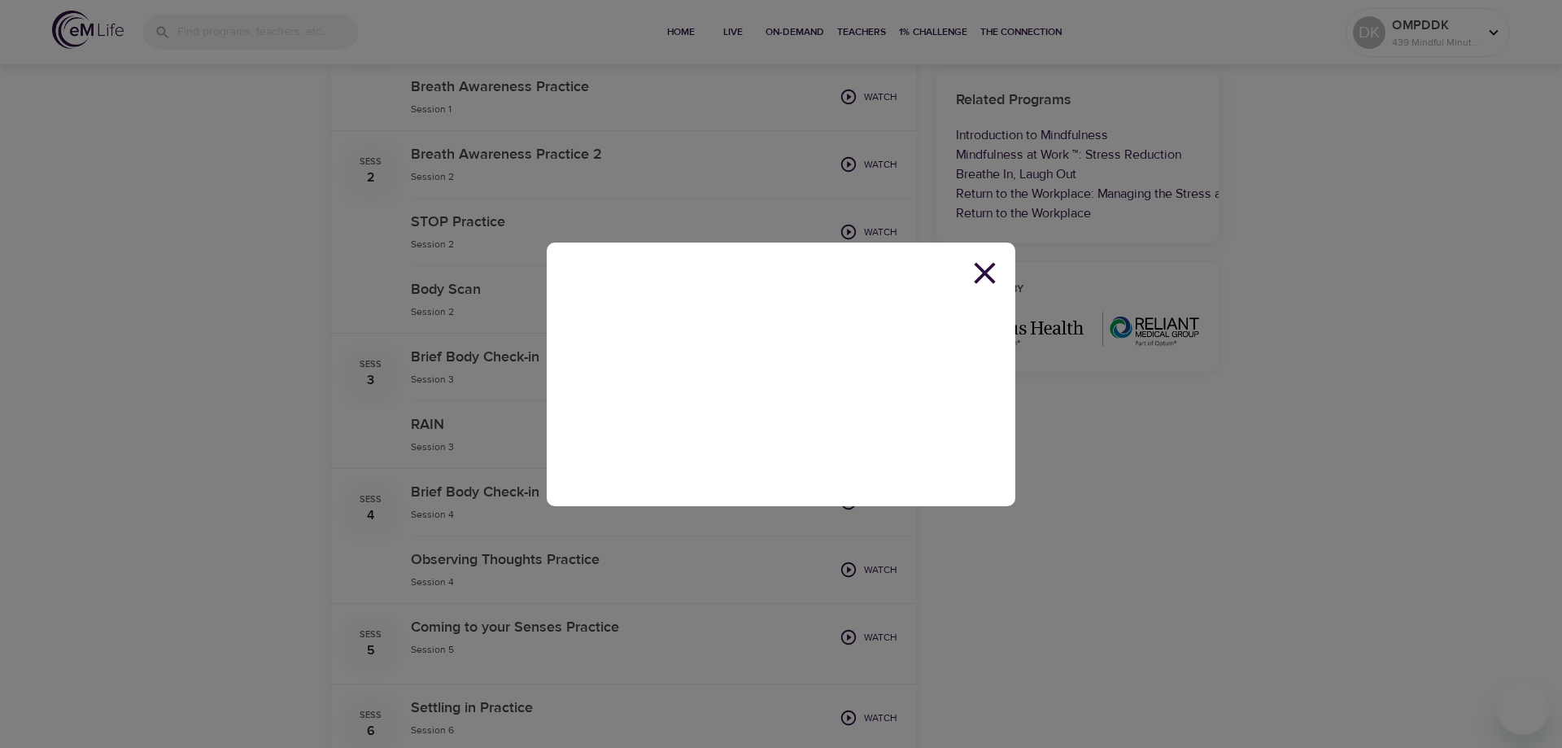
click at [985, 272] on icon at bounding box center [984, 272] width 21 height 21
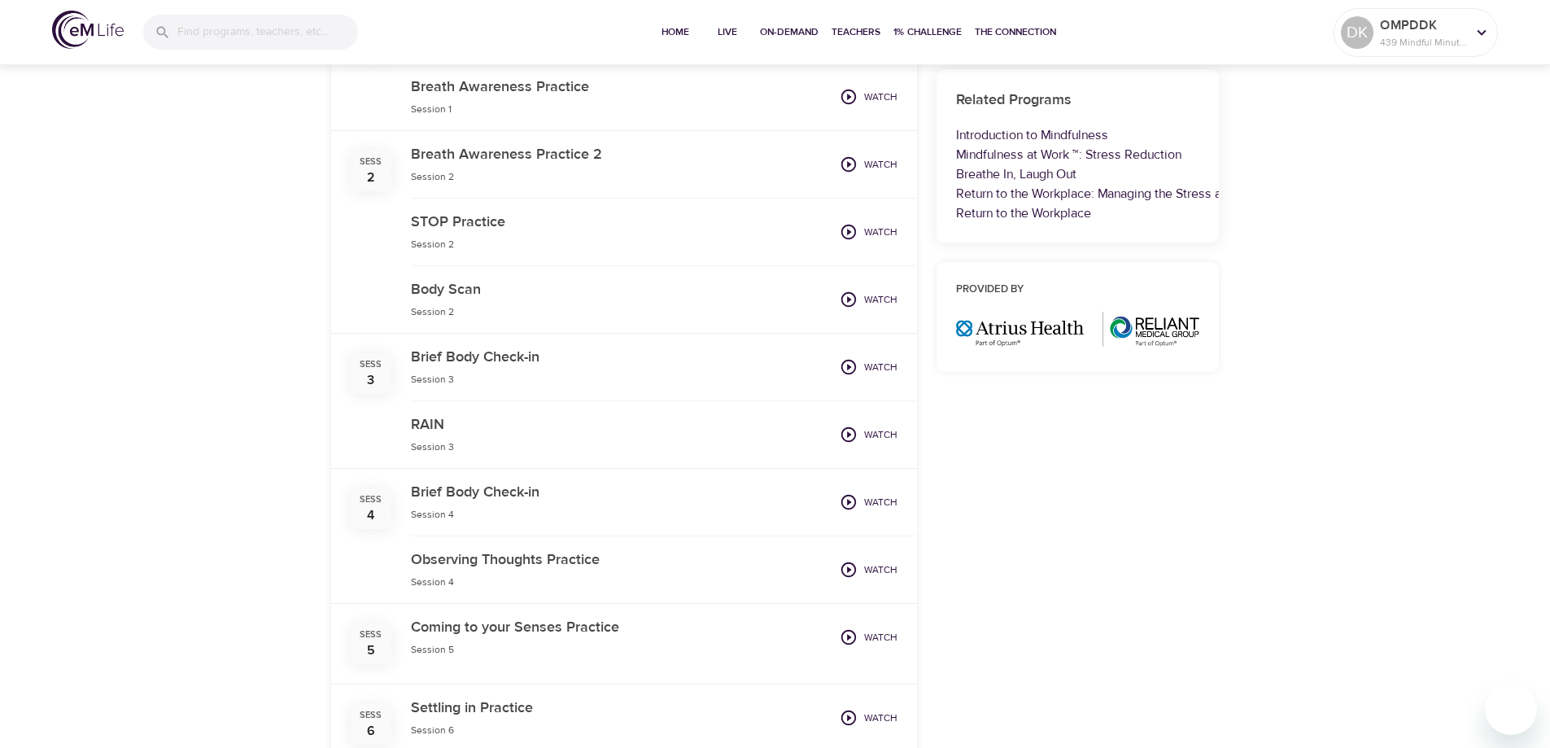
click at [846, 503] on icon "button" at bounding box center [849, 502] width 18 height 18
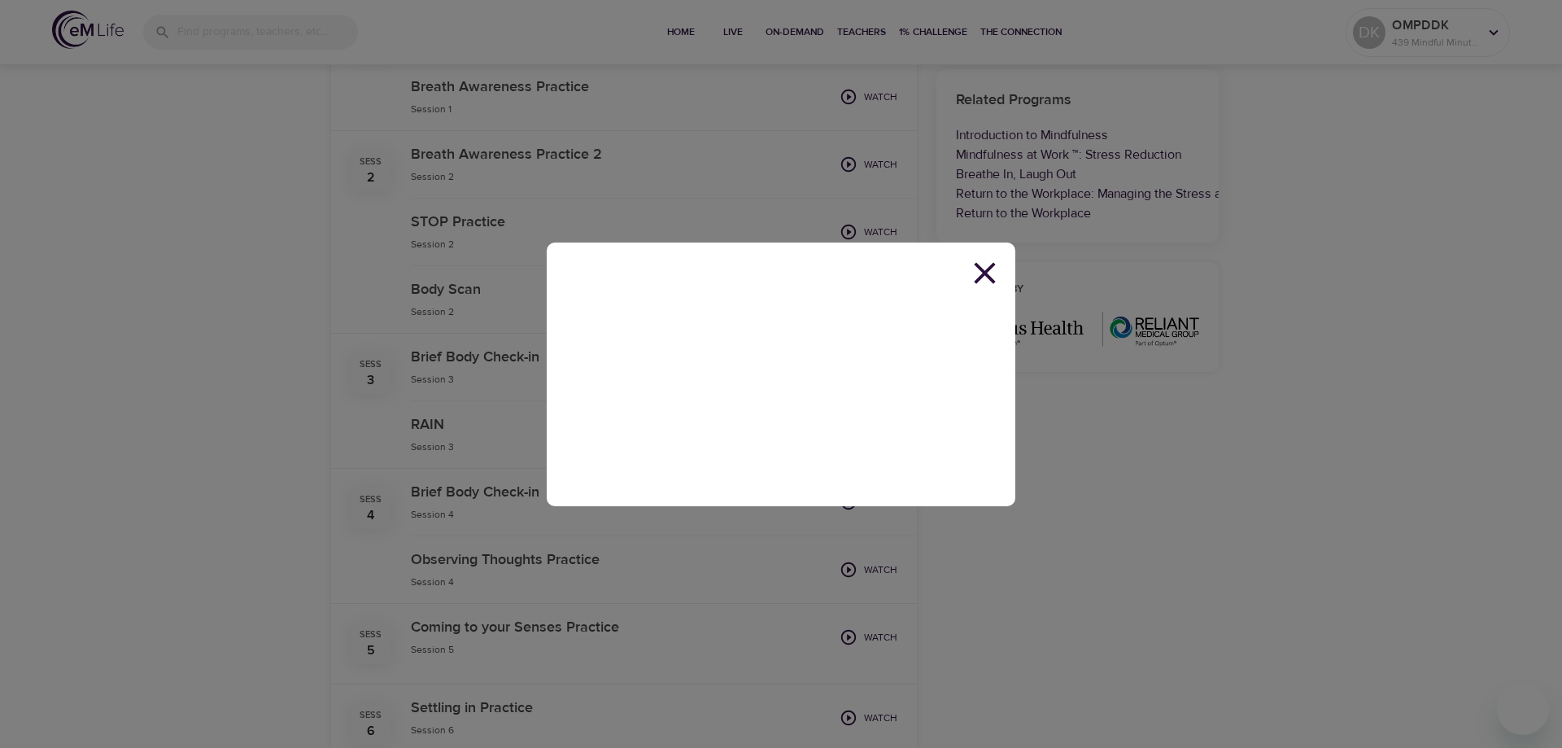
click at [986, 268] on icon at bounding box center [985, 273] width 37 height 37
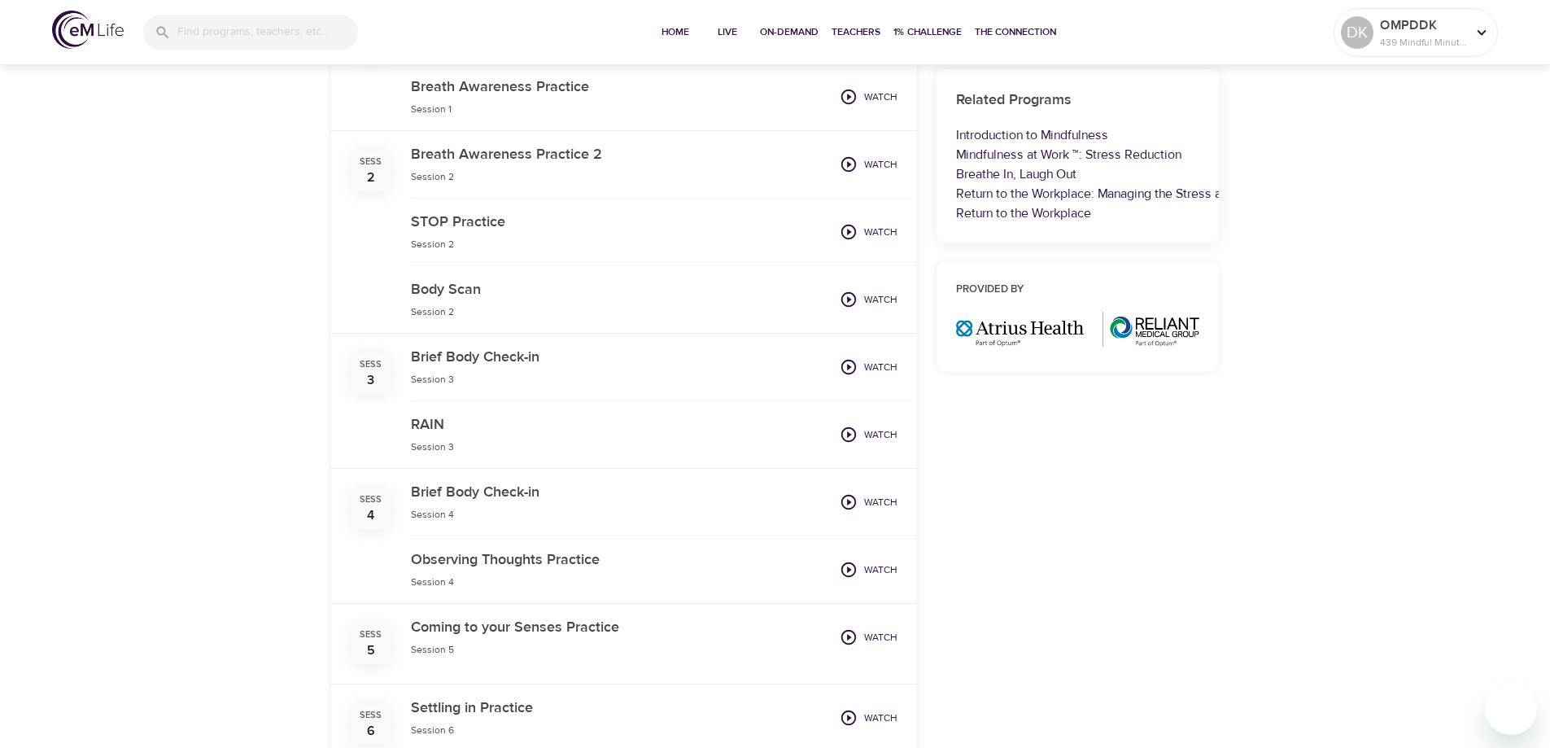
click at [845, 635] on icon "button" at bounding box center [849, 637] width 18 height 18
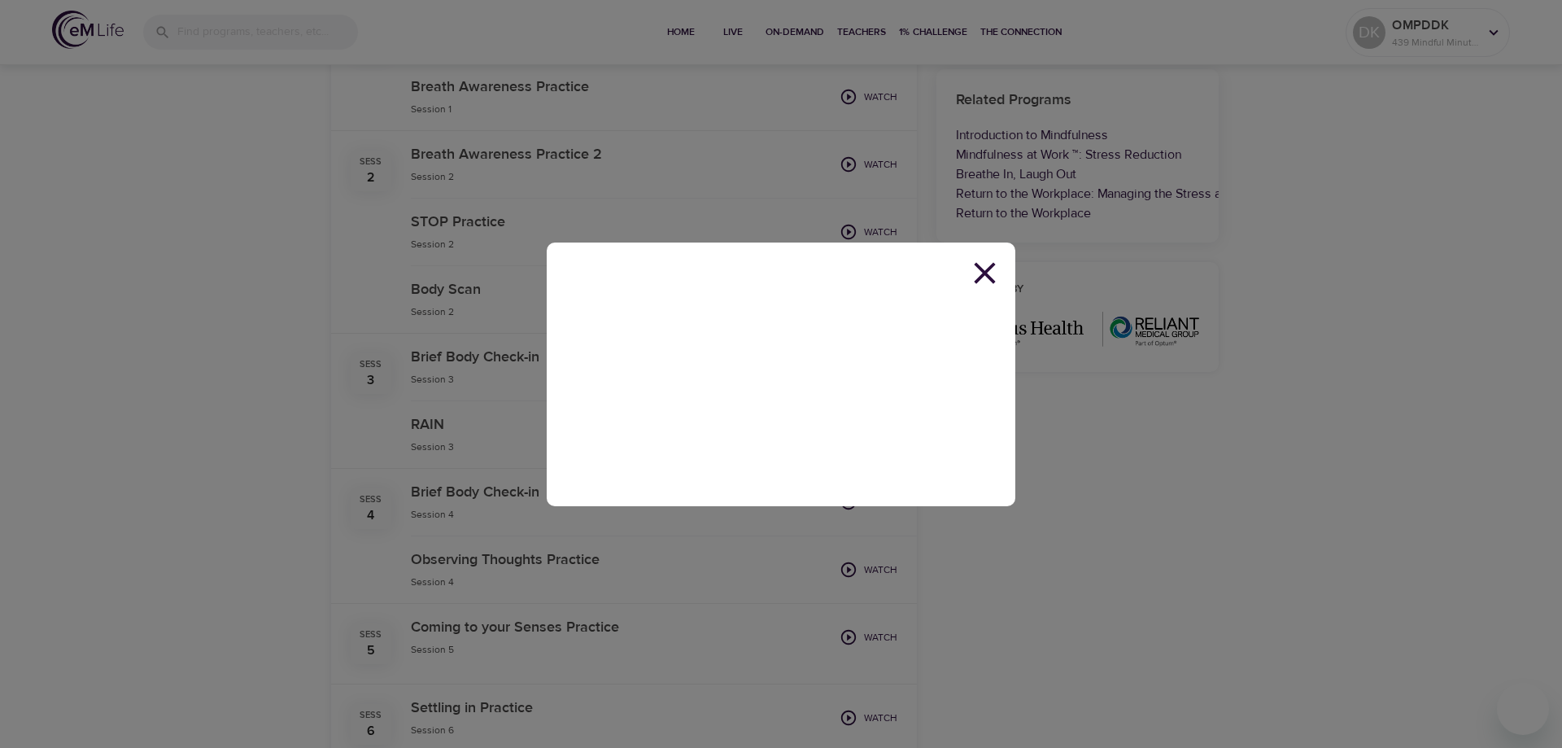
click at [985, 267] on icon at bounding box center [985, 273] width 37 height 37
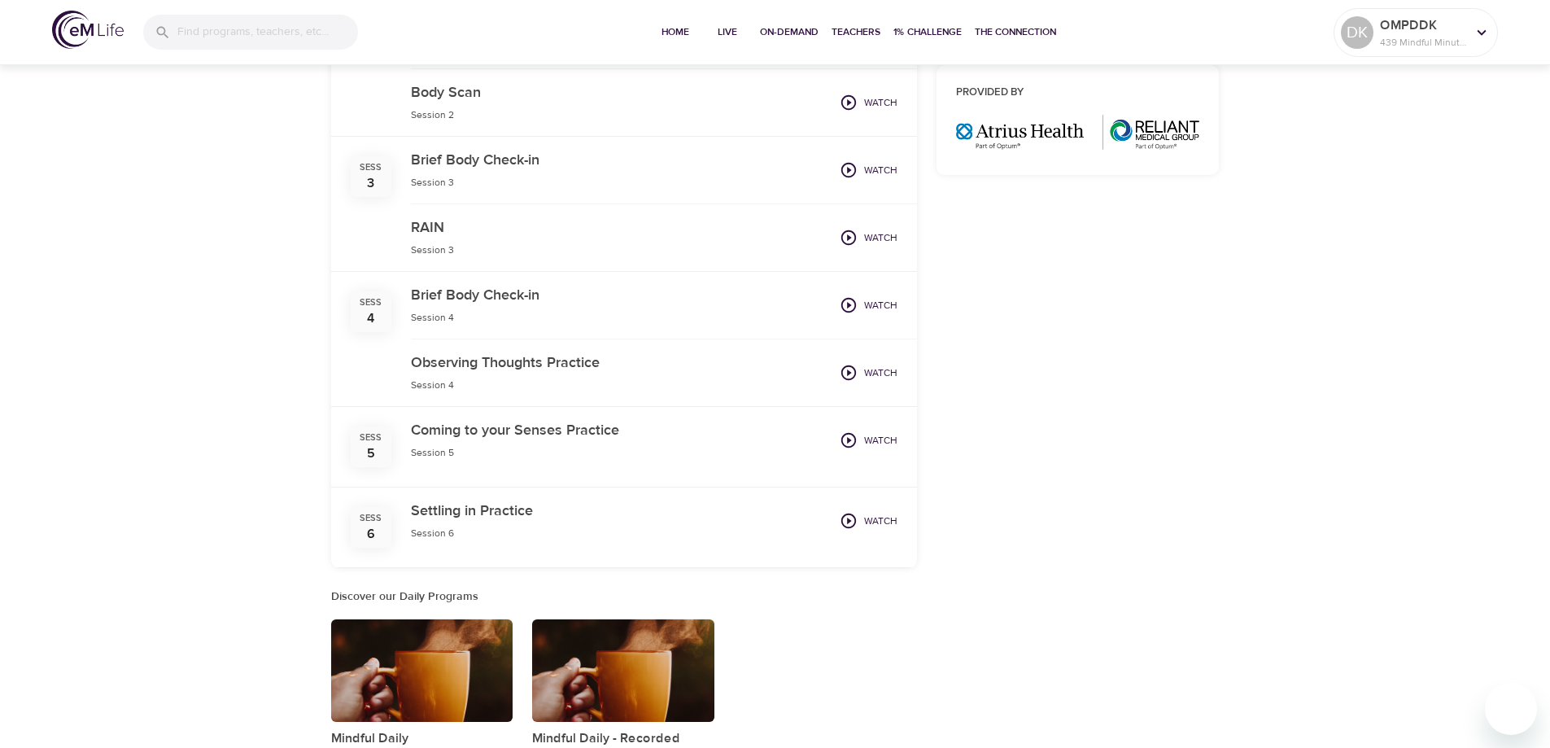
scroll to position [868, 0]
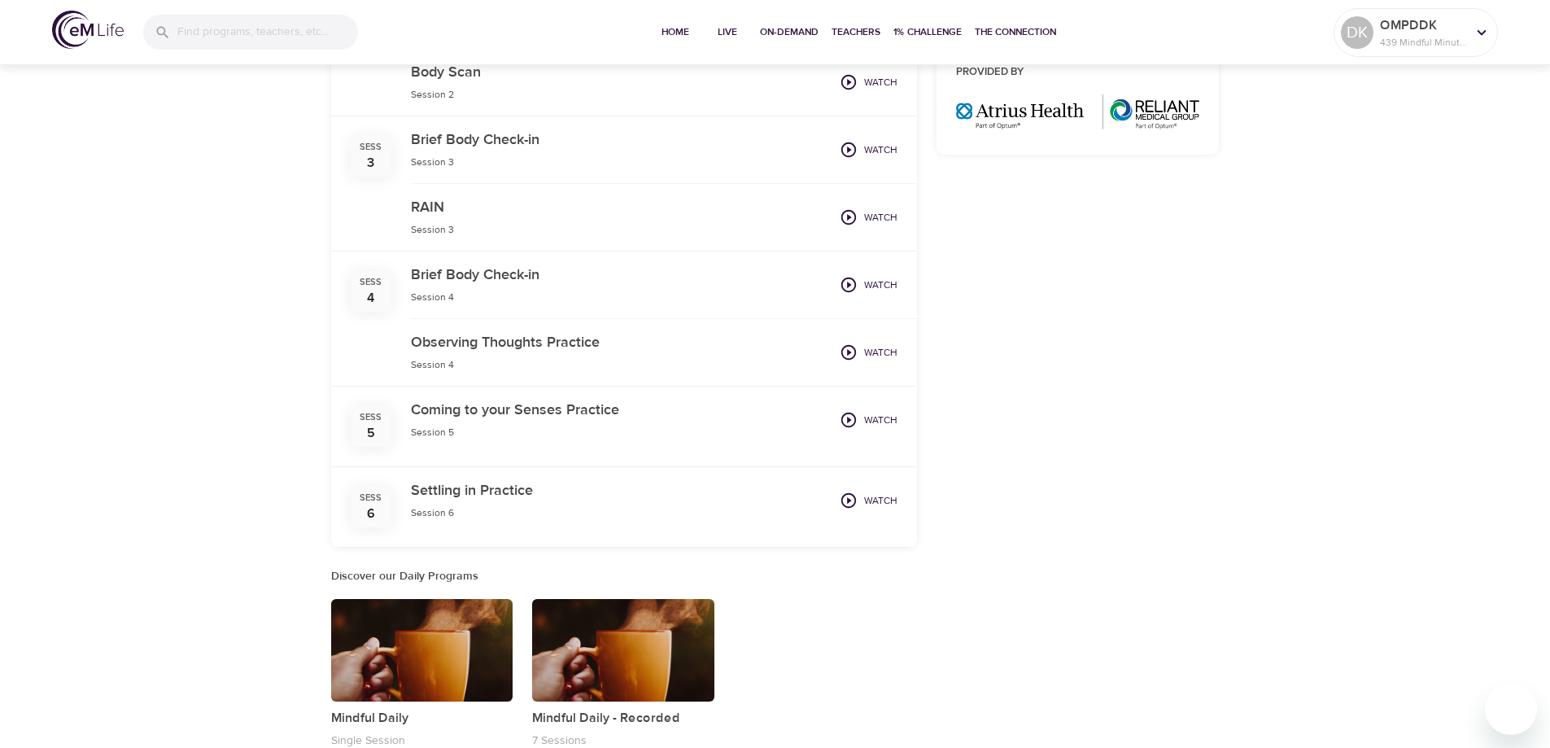
click at [847, 503] on icon "button" at bounding box center [849, 500] width 18 height 18
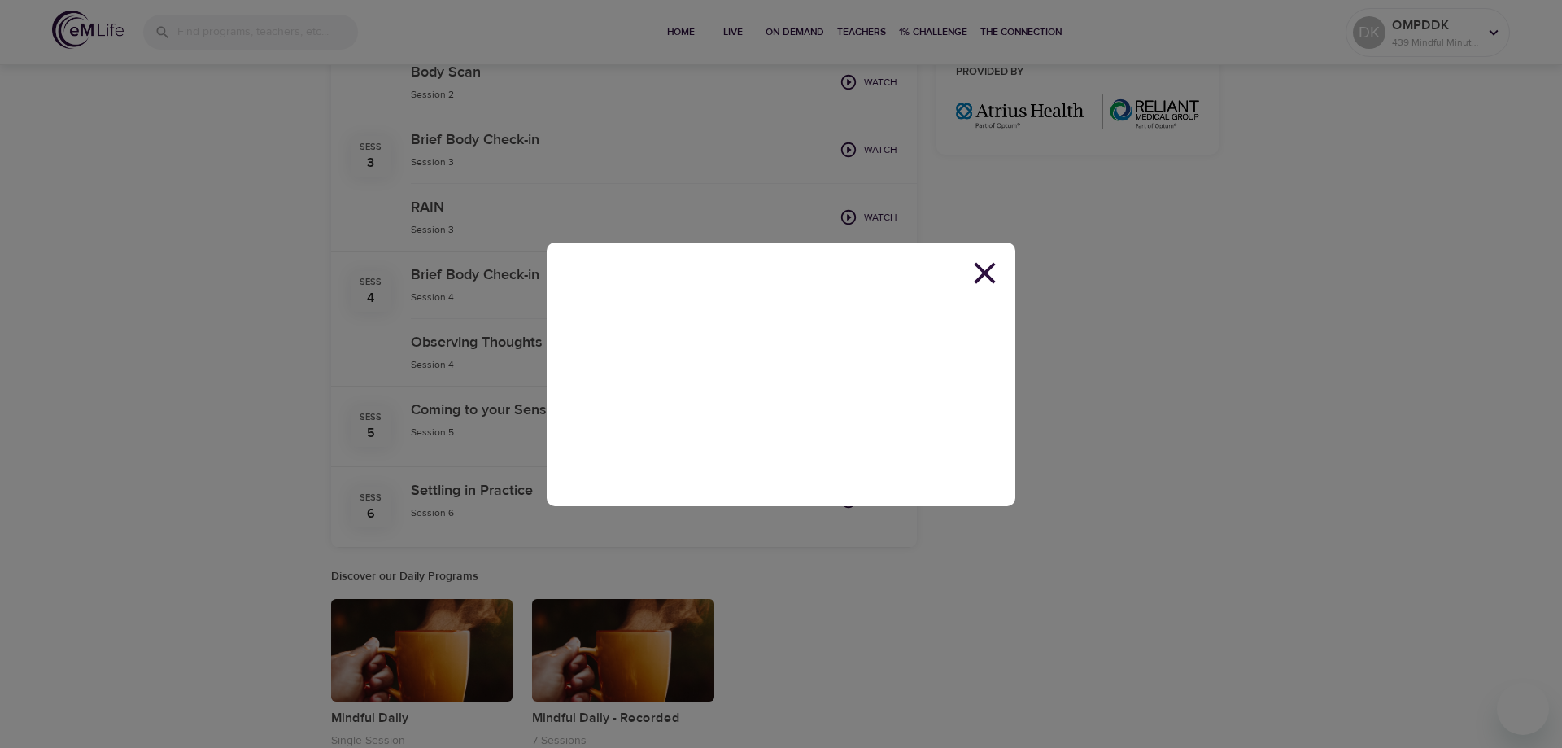
click at [993, 269] on icon at bounding box center [985, 273] width 37 height 37
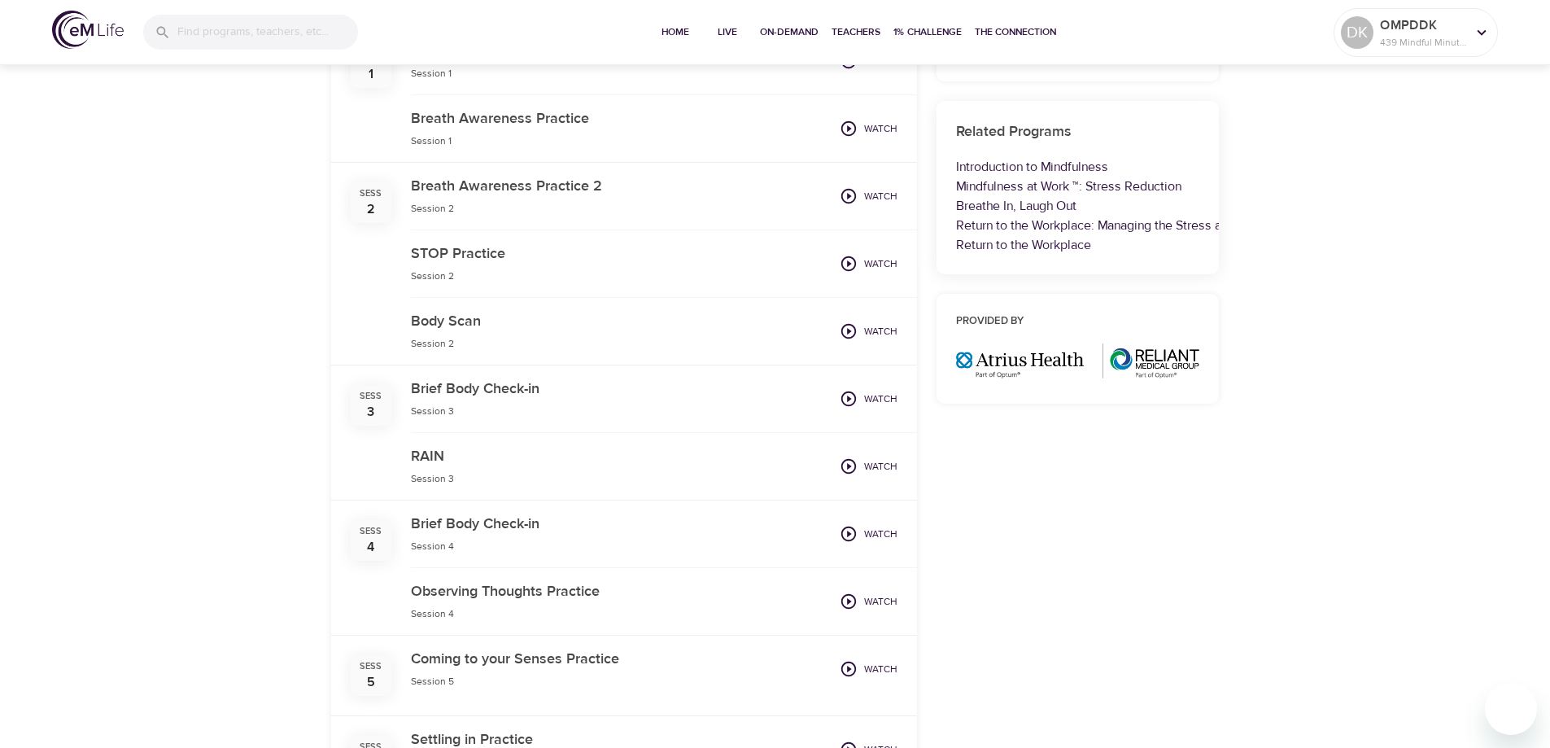
scroll to position [651, 0]
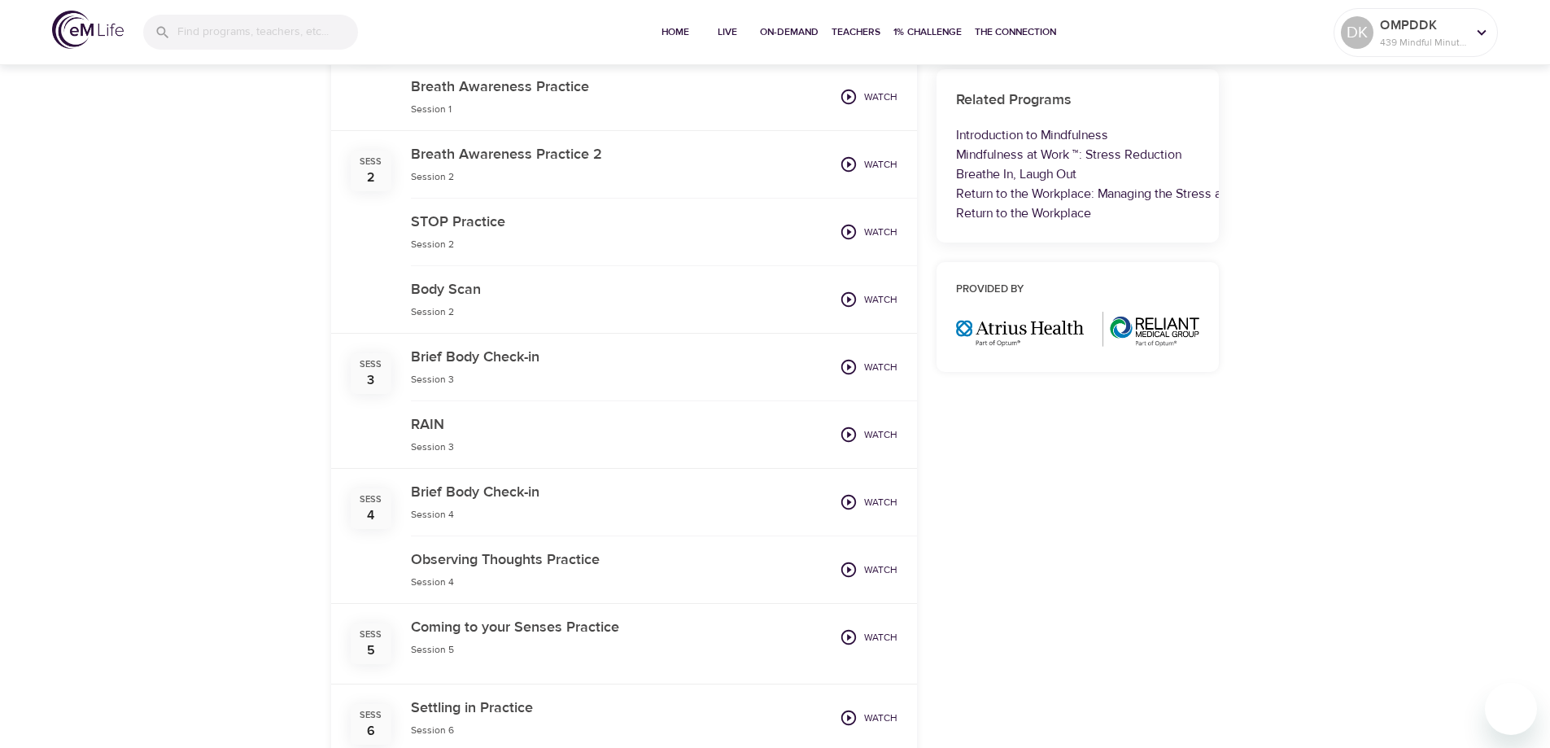
click at [119, 305] on div "Strategies to Reduce Stress Strategies to Reduce Stress On-Demand Program 6 Epi…" at bounding box center [775, 238] width 1550 height 1657
click at [854, 433] on icon "button" at bounding box center [849, 435] width 18 height 18
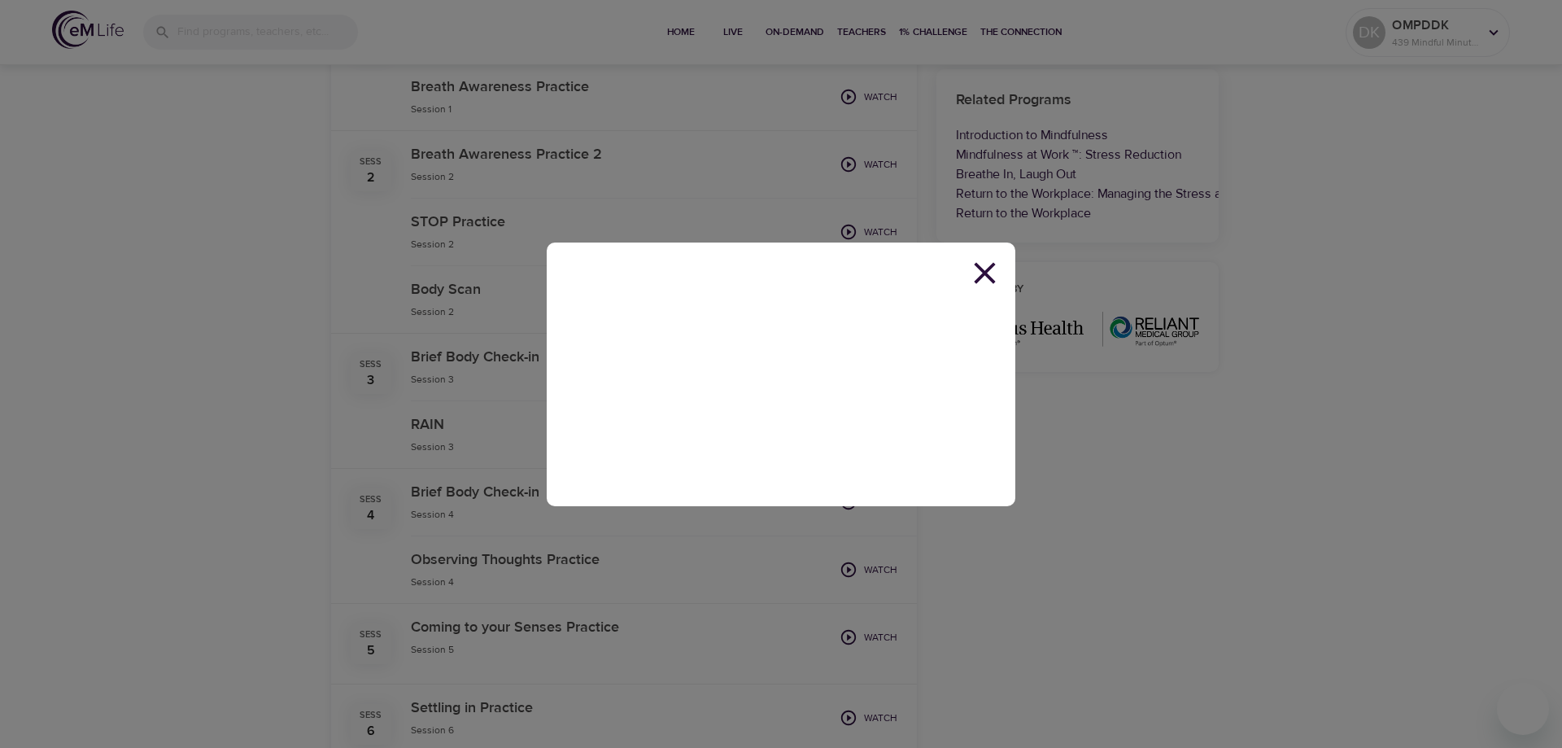
click at [989, 274] on icon at bounding box center [985, 273] width 37 height 37
